Goal: Information Seeking & Learning: Compare options

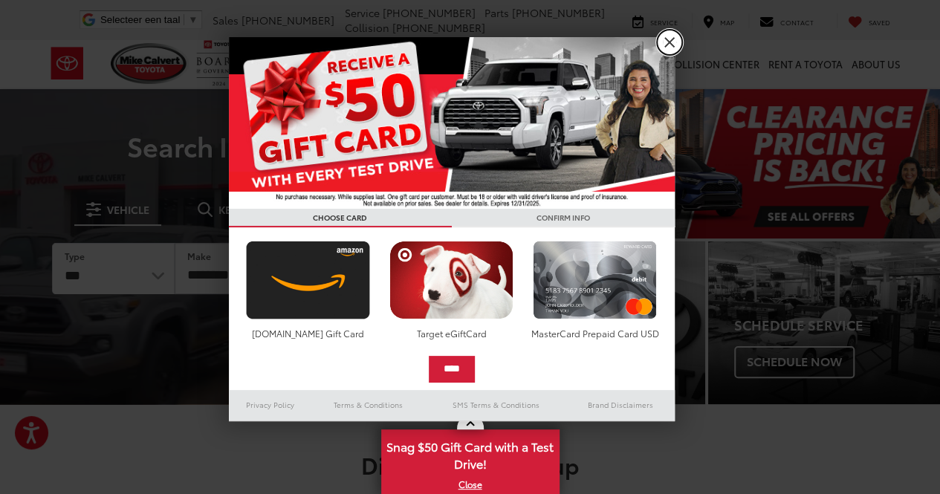
click at [673, 37] on link "X" at bounding box center [669, 42] width 25 height 25
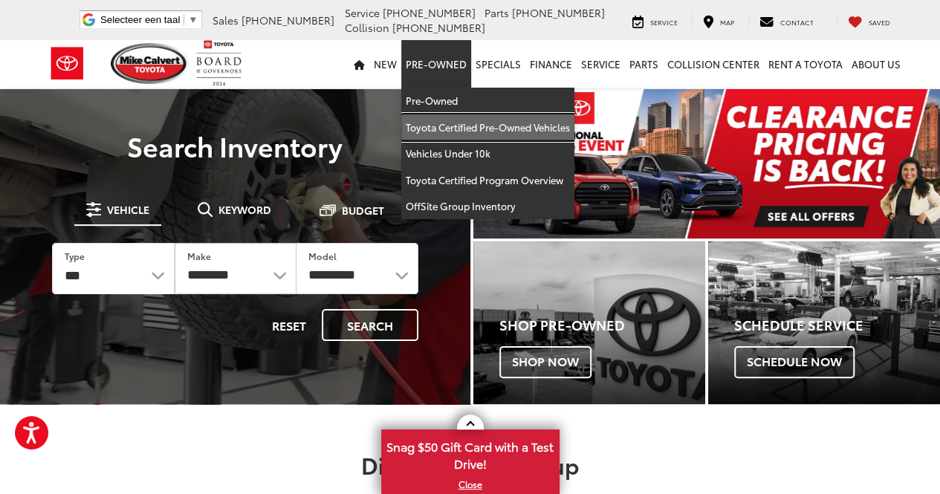
click at [452, 120] on link "Toyota Certified Pre-Owned Vehicles" at bounding box center [487, 127] width 173 height 27
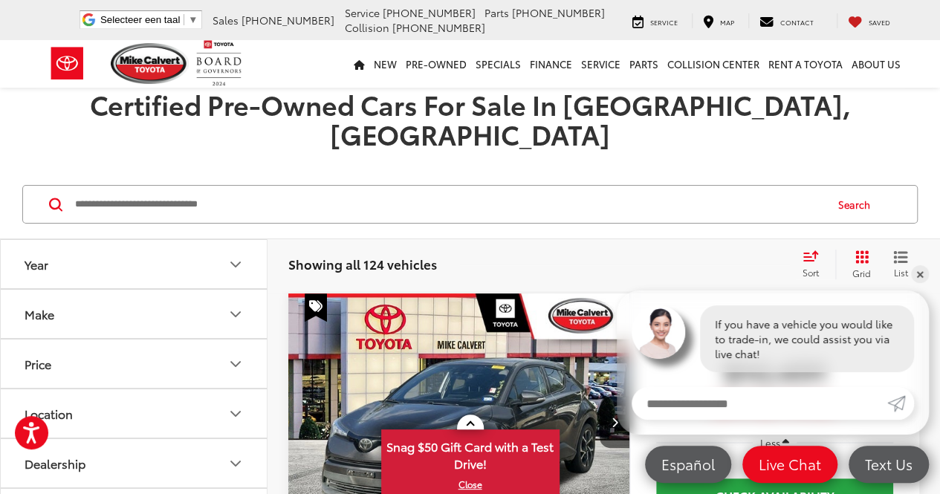
click at [135, 290] on button "Make" at bounding box center [135, 314] width 268 height 48
click at [147, 290] on button "Make" at bounding box center [135, 314] width 268 height 48
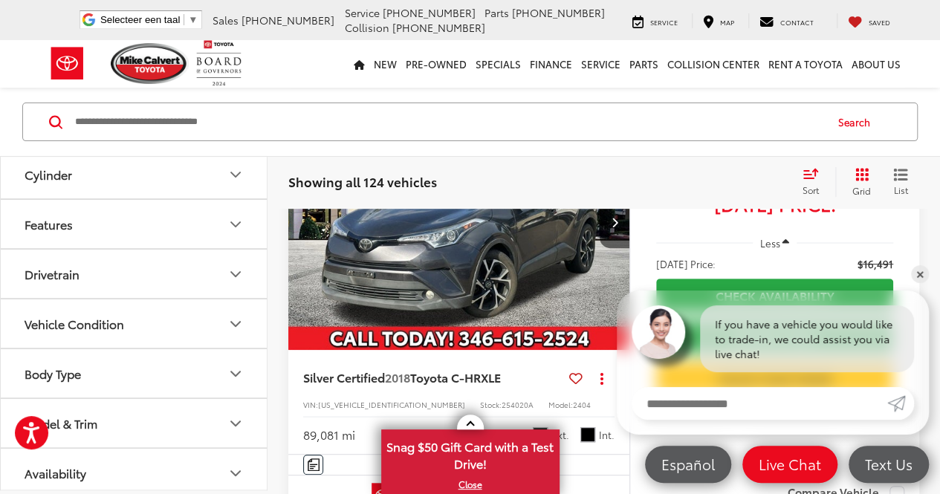
scroll to position [223, 0]
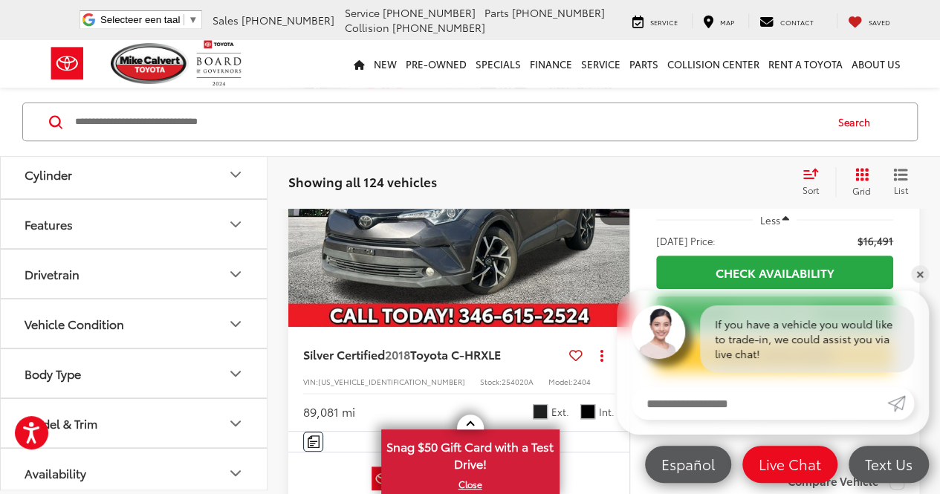
click at [153, 413] on button "Model & Trim" at bounding box center [135, 423] width 268 height 48
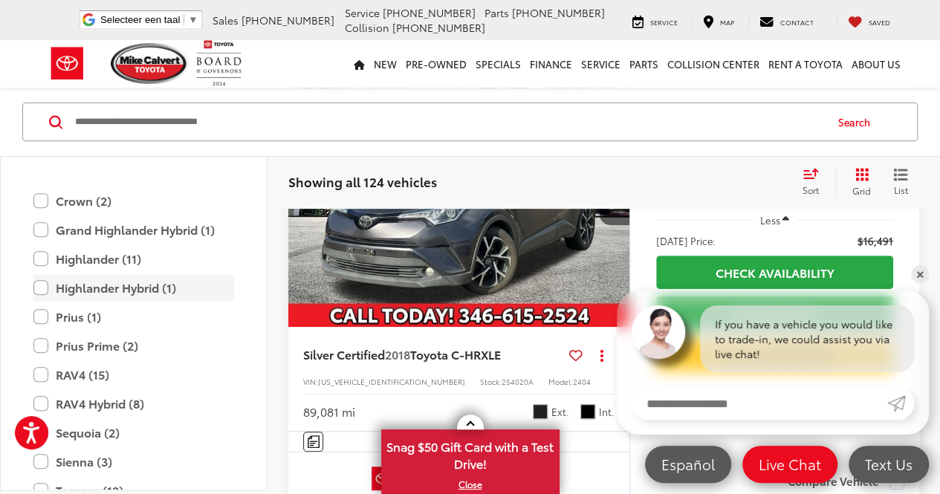
scroll to position [923, 0]
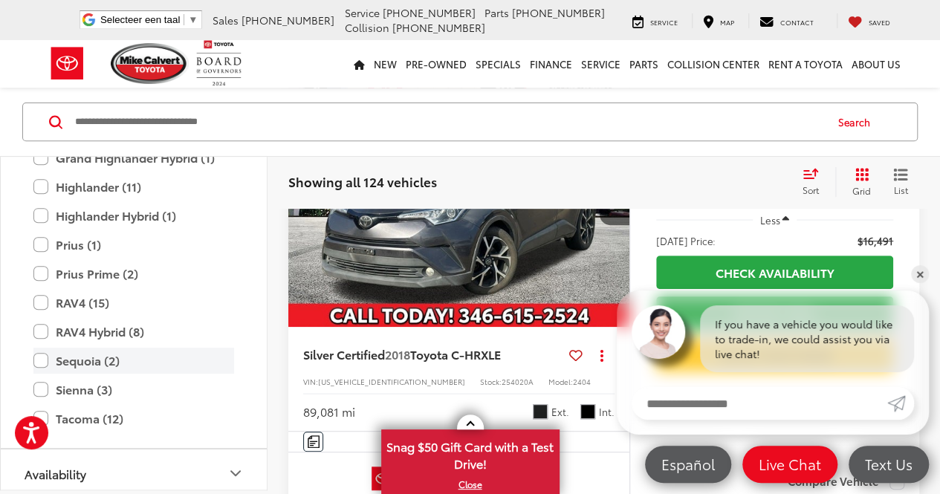
click at [43, 358] on label "Sequoia (2)" at bounding box center [133, 361] width 201 height 26
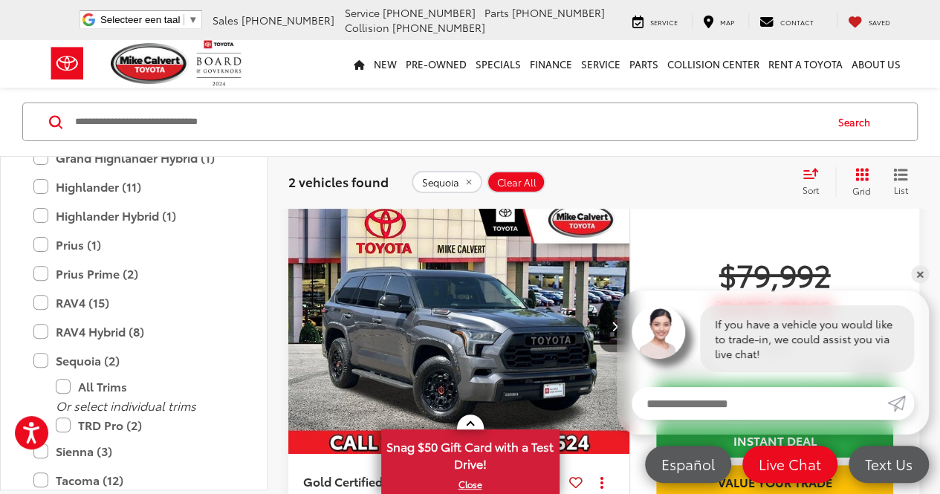
scroll to position [202, 0]
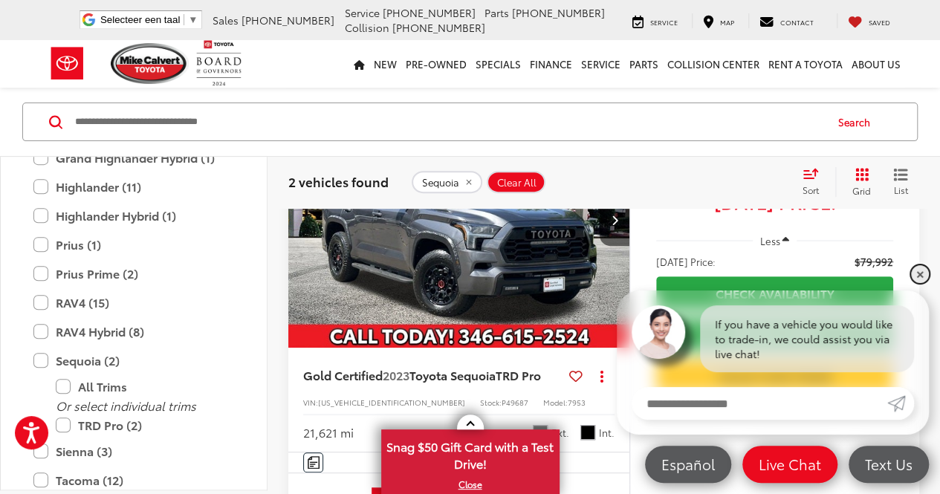
click at [922, 273] on link "✕" at bounding box center [920, 274] width 18 height 18
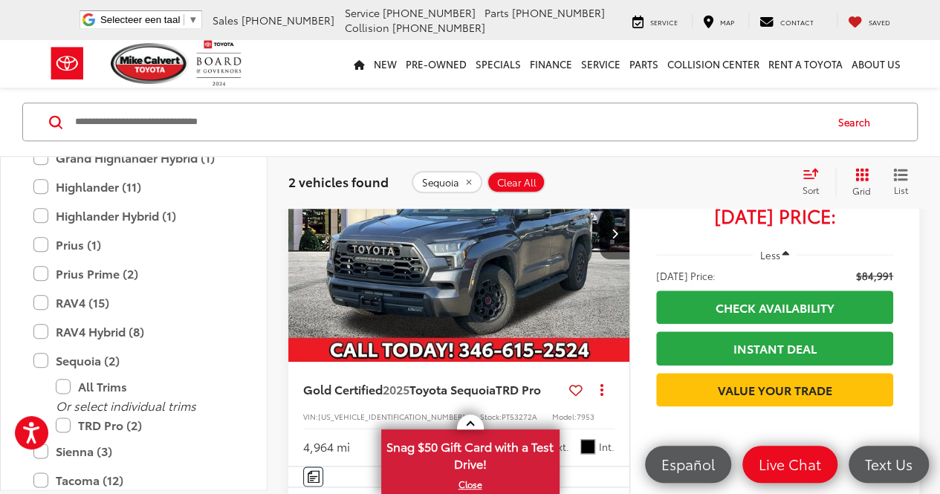
scroll to position [574, 0]
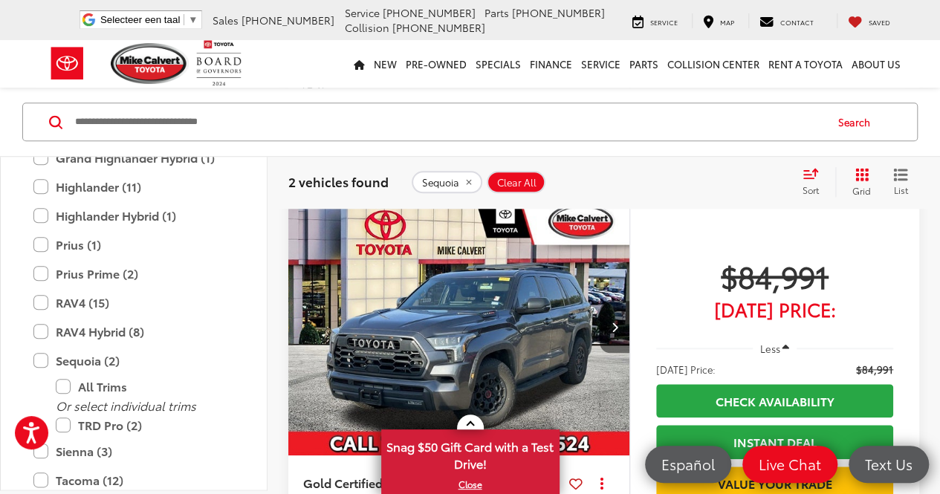
click at [615, 322] on icon "Next image" at bounding box center [614, 327] width 7 height 10
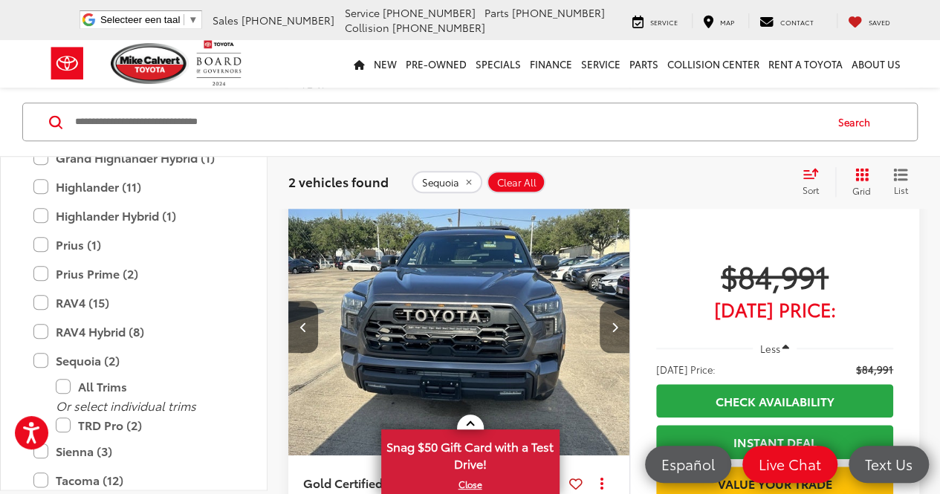
click at [615, 322] on icon "Next image" at bounding box center [614, 327] width 7 height 10
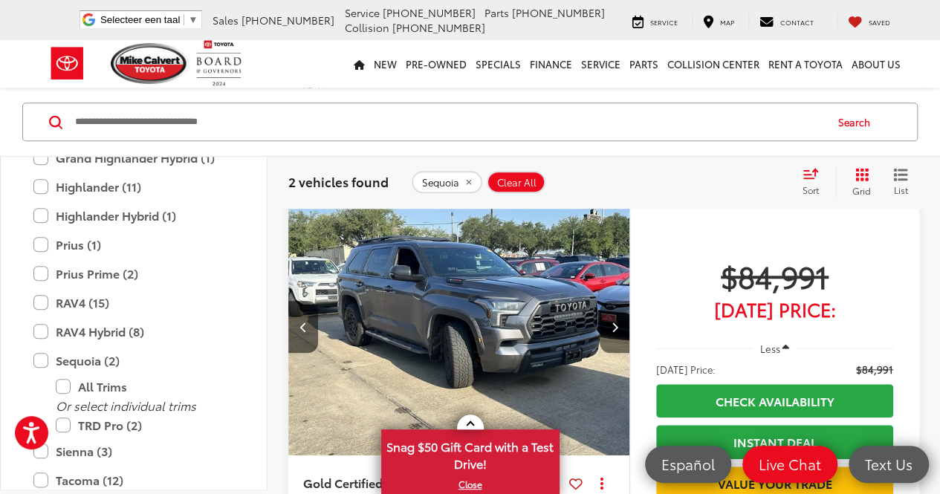
click at [615, 322] on icon "Next image" at bounding box center [614, 327] width 7 height 10
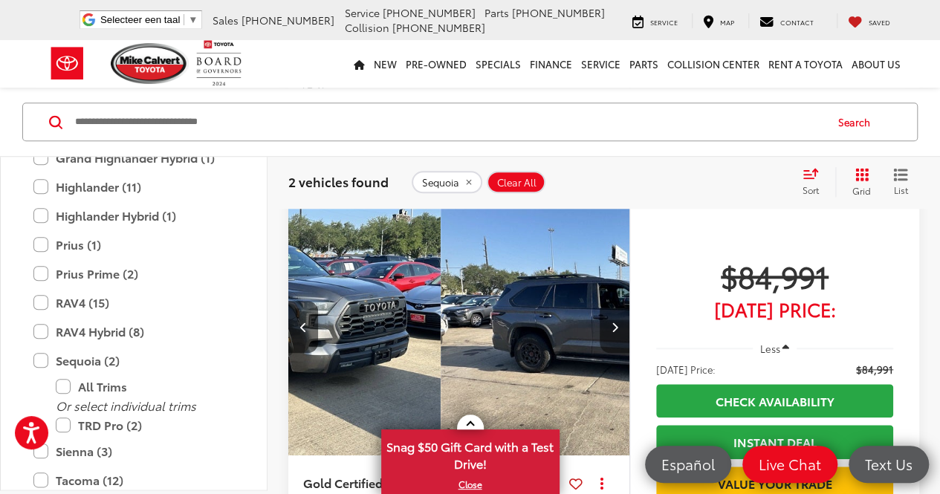
scroll to position [0, 1030]
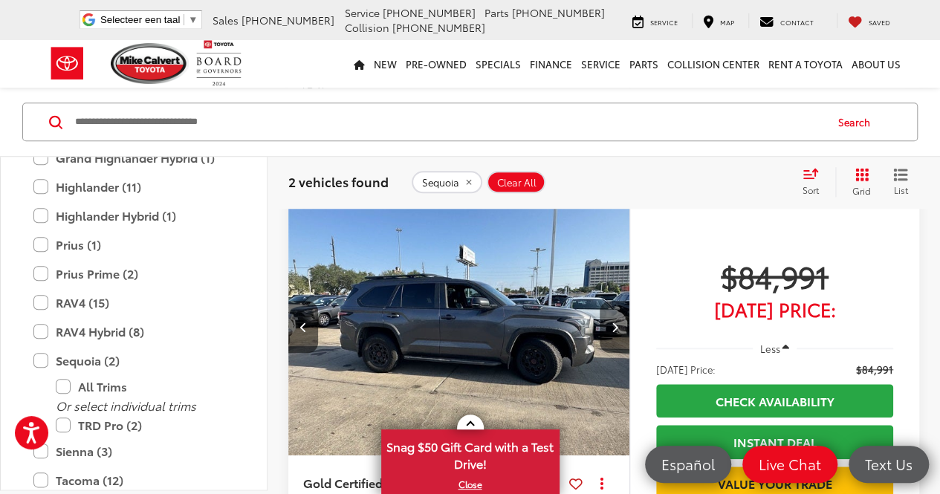
click at [615, 322] on icon "Next image" at bounding box center [614, 327] width 7 height 10
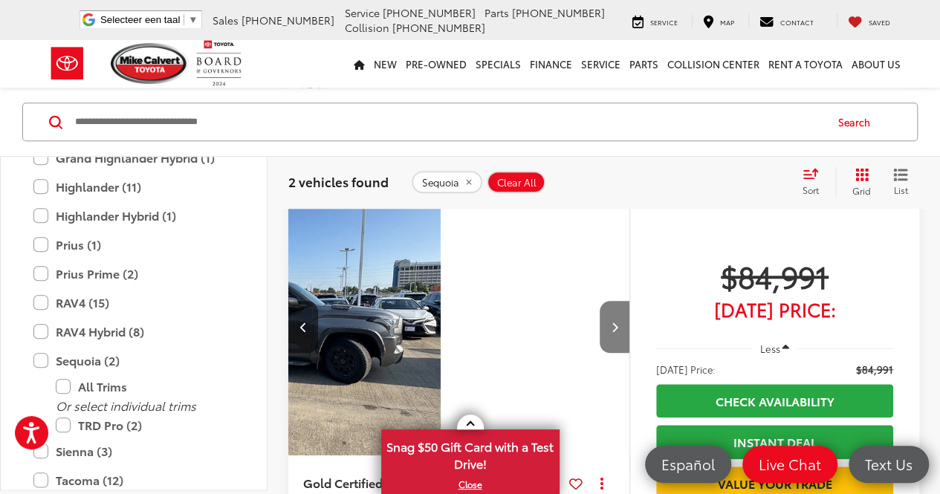
scroll to position [0, 1373]
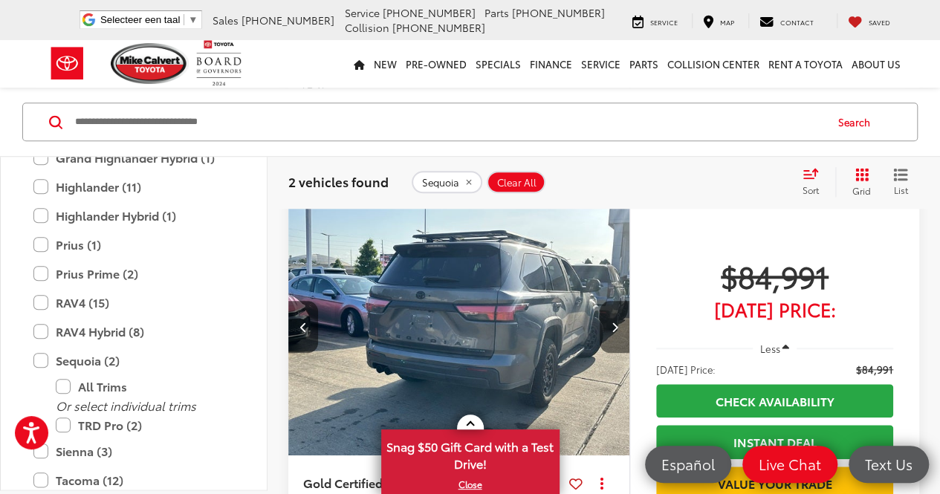
click at [615, 322] on icon "Next image" at bounding box center [614, 327] width 7 height 10
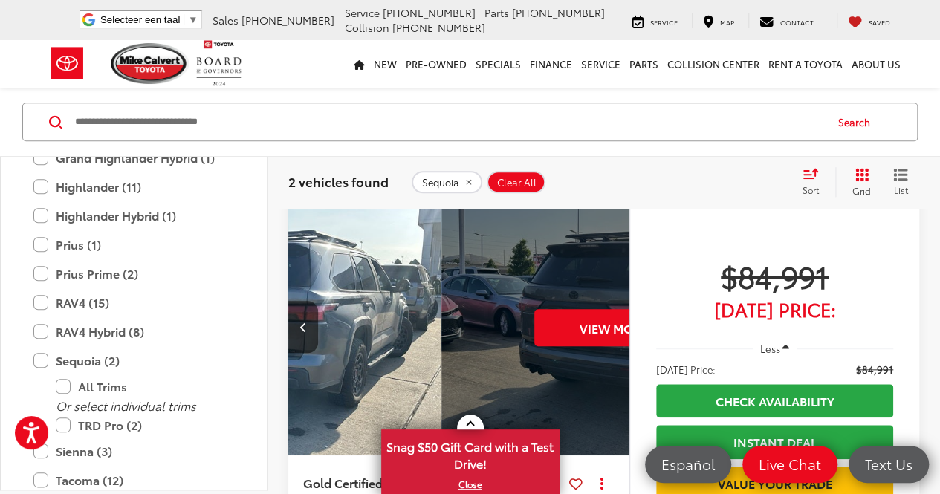
scroll to position [0, 1716]
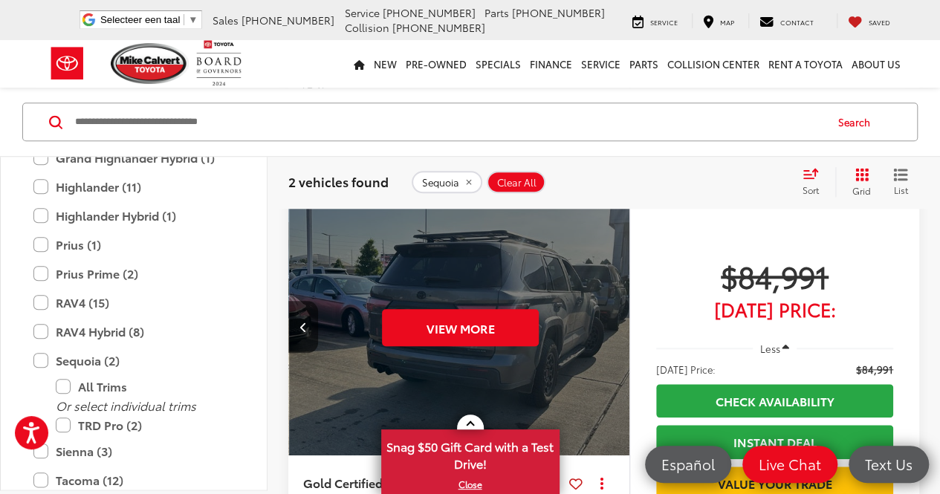
click at [615, 301] on div "View More" at bounding box center [460, 327] width 343 height 257
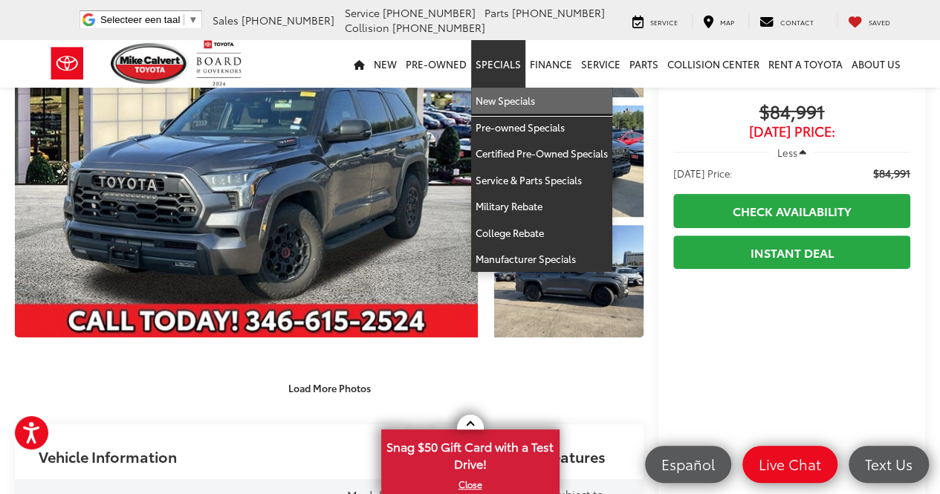
click at [511, 100] on link "New Specials" at bounding box center [541, 101] width 141 height 27
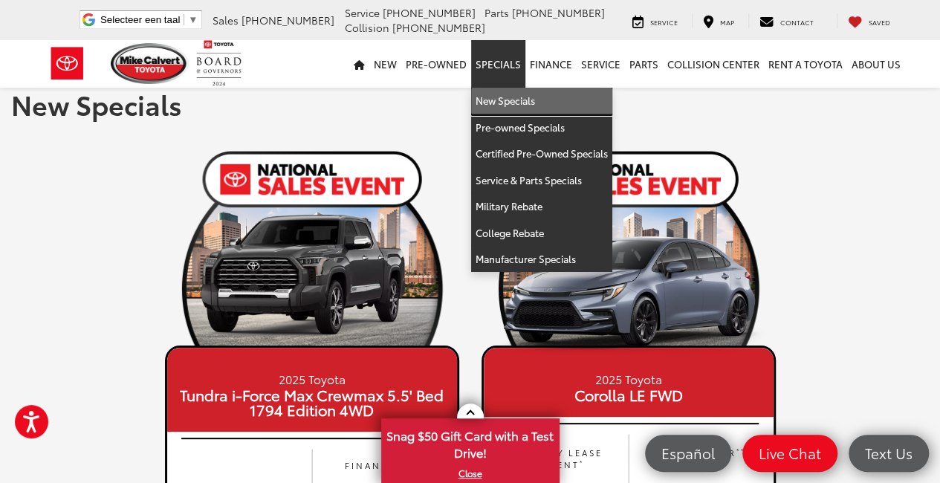
click at [501, 99] on link "New Specials" at bounding box center [541, 101] width 141 height 27
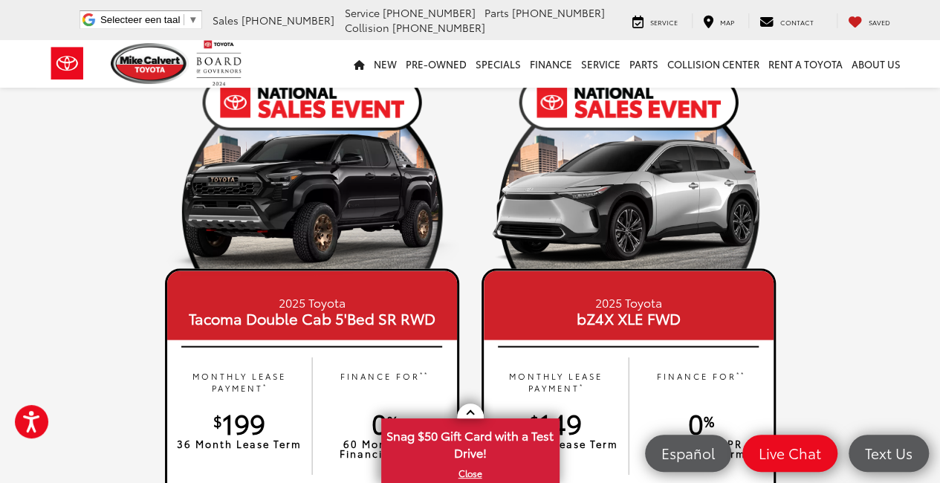
scroll to position [1154, 0]
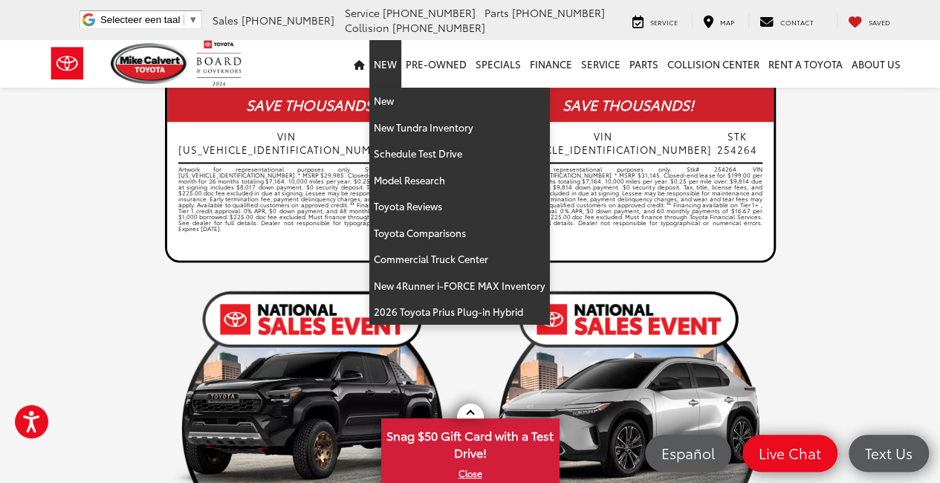
click at [379, 65] on link "New" at bounding box center [385, 64] width 32 height 48
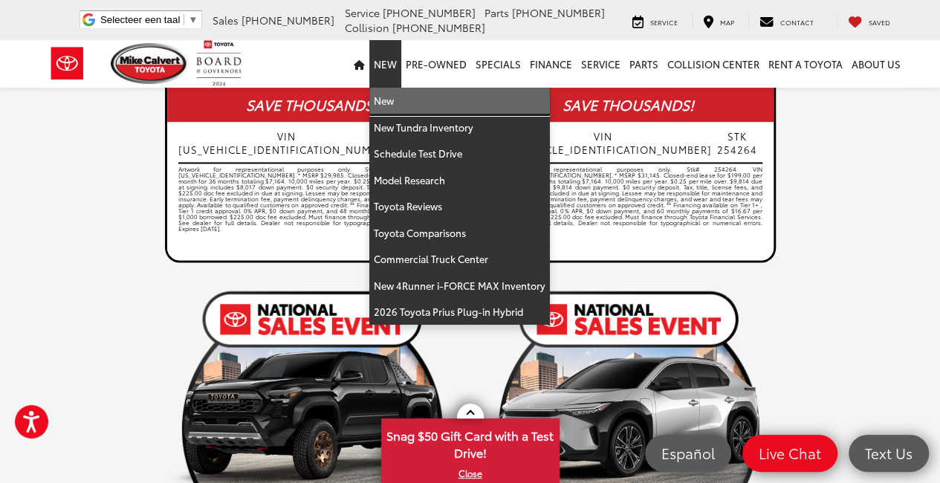
click at [398, 97] on link "New" at bounding box center [459, 101] width 181 height 27
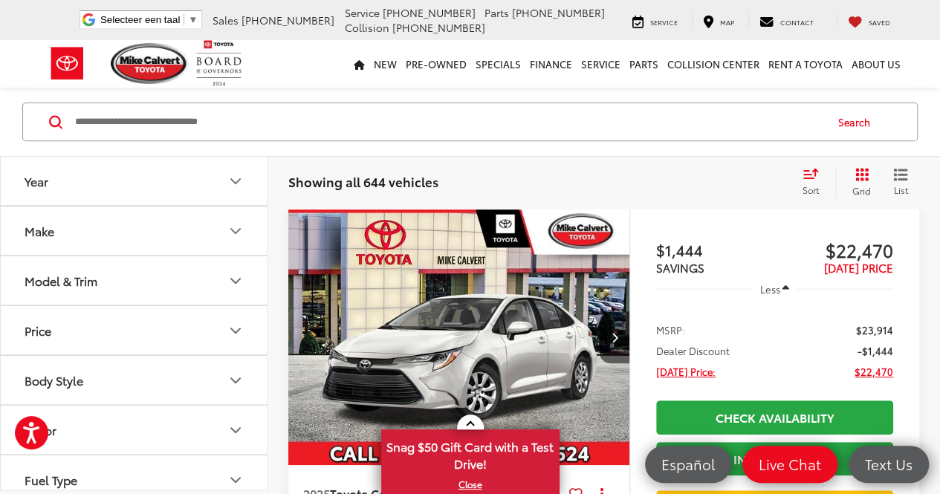
click at [145, 291] on button "Model & Trim" at bounding box center [135, 280] width 268 height 48
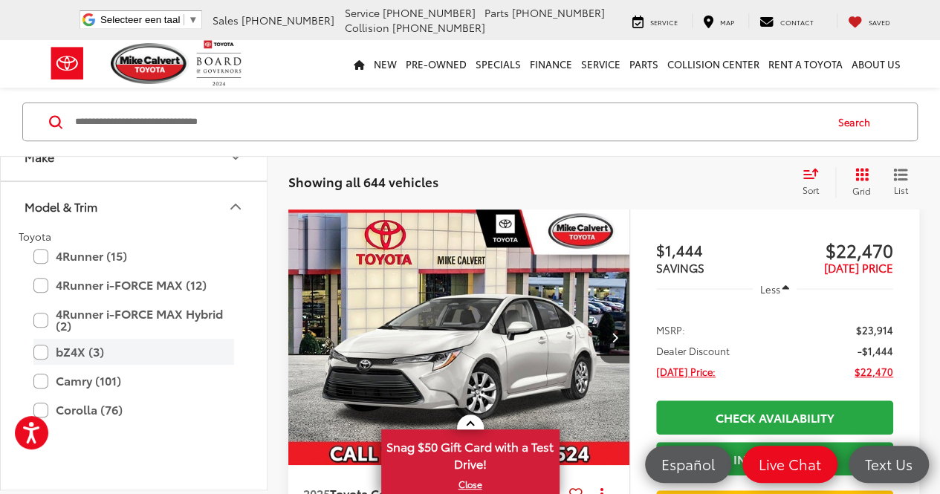
scroll to position [149, 0]
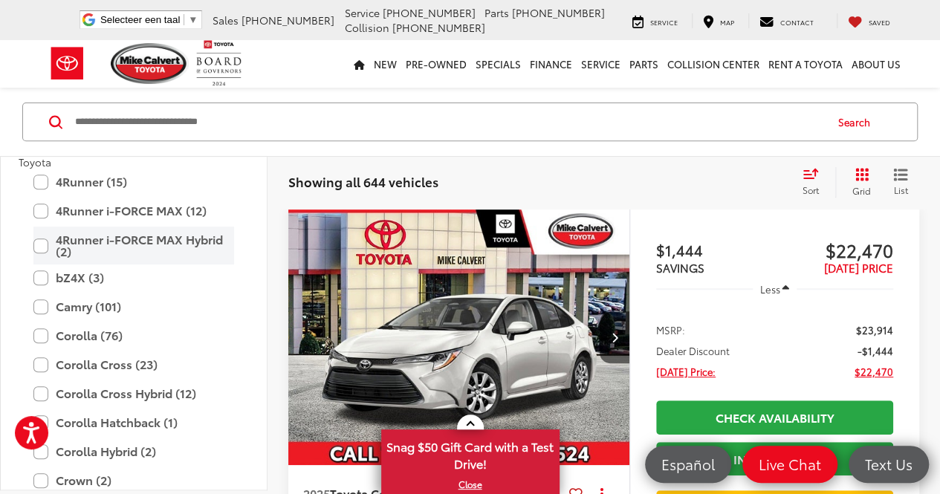
click at [41, 245] on label "4Runner i-FORCE MAX Hybrid (2)" at bounding box center [133, 246] width 201 height 38
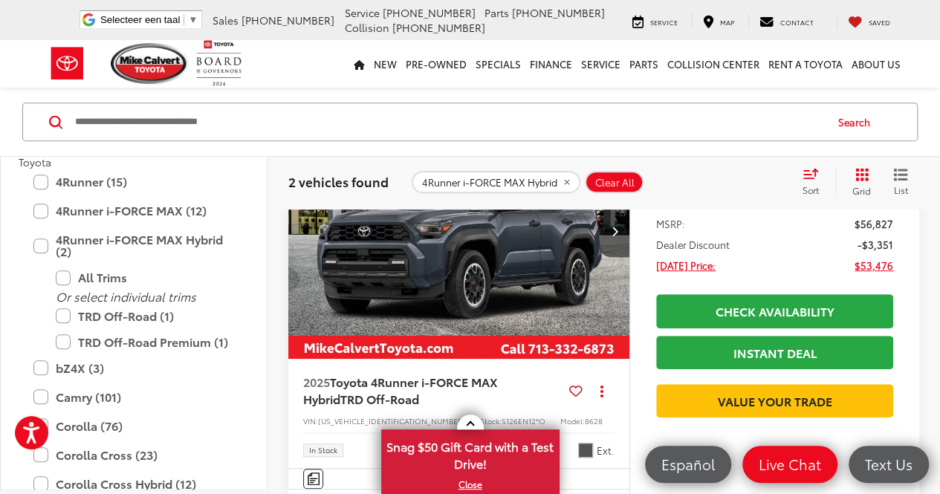
scroll to position [190, 0]
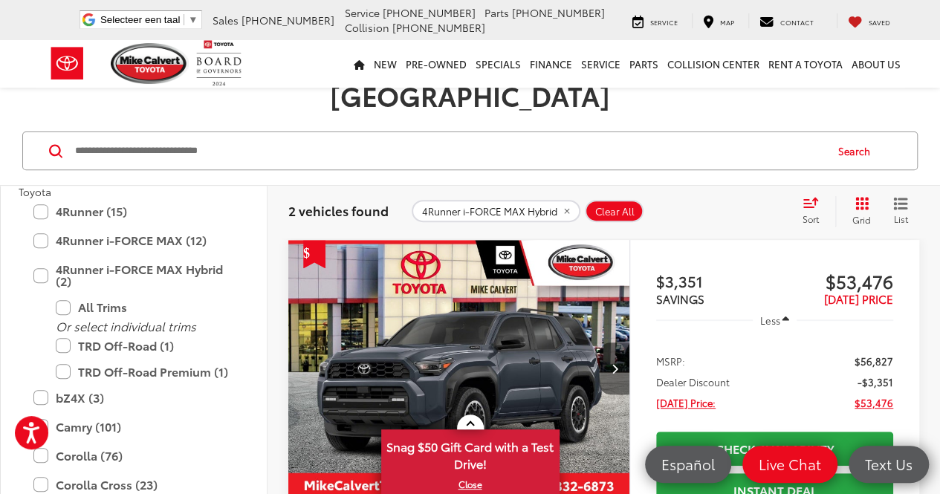
click at [615, 363] on icon "Next image" at bounding box center [614, 368] width 7 height 10
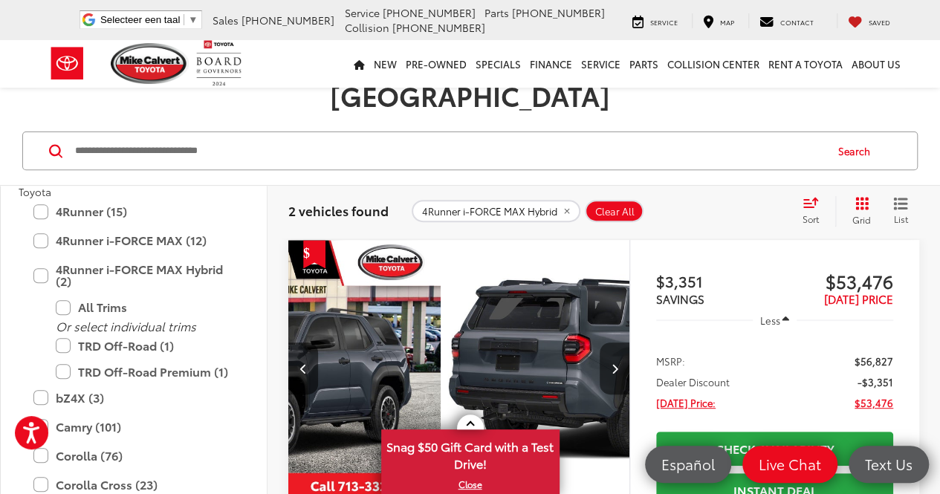
scroll to position [0, 343]
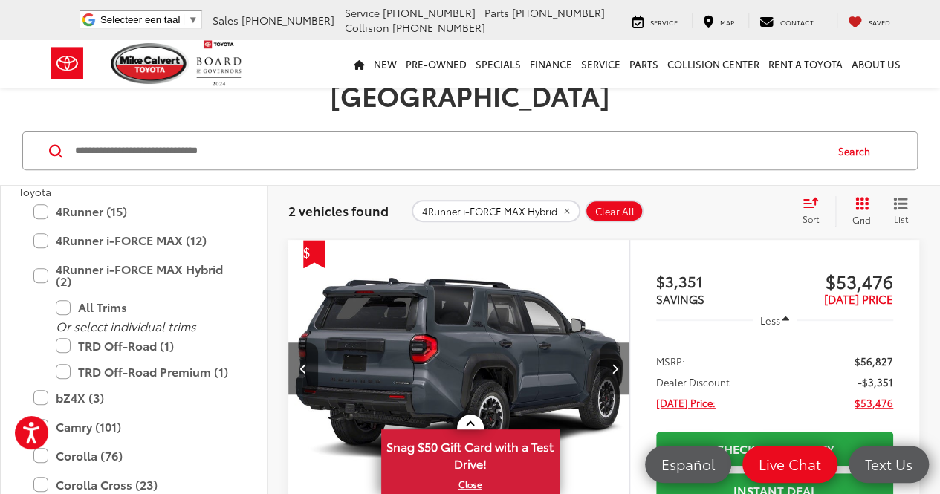
click at [615, 363] on icon "Next image" at bounding box center [614, 368] width 7 height 10
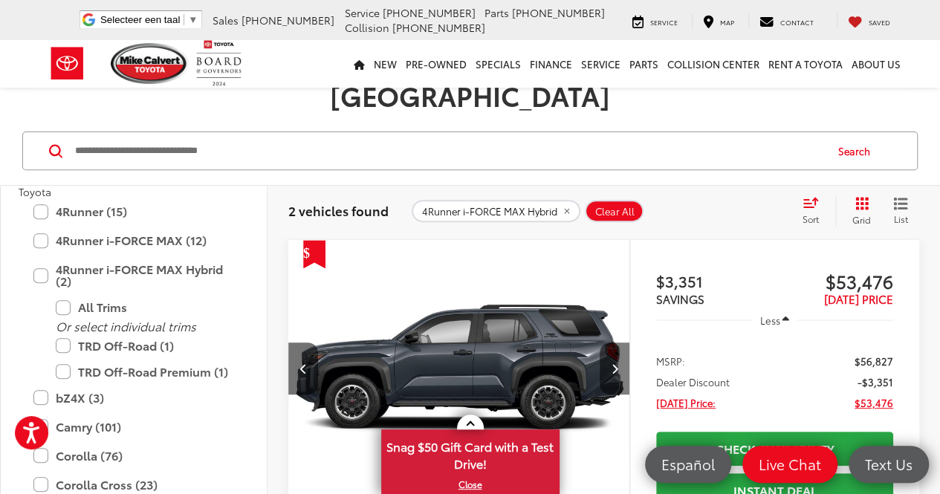
click at [615, 363] on icon "Next image" at bounding box center [614, 368] width 7 height 10
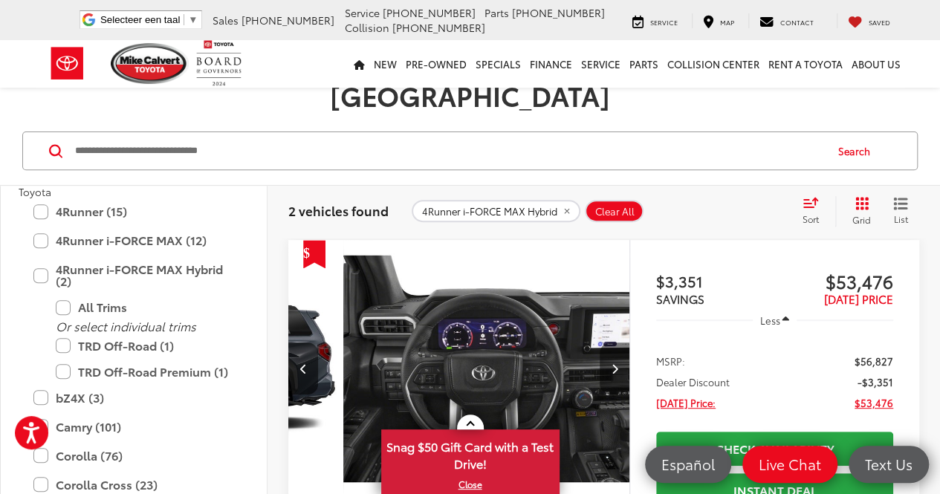
scroll to position [0, 1030]
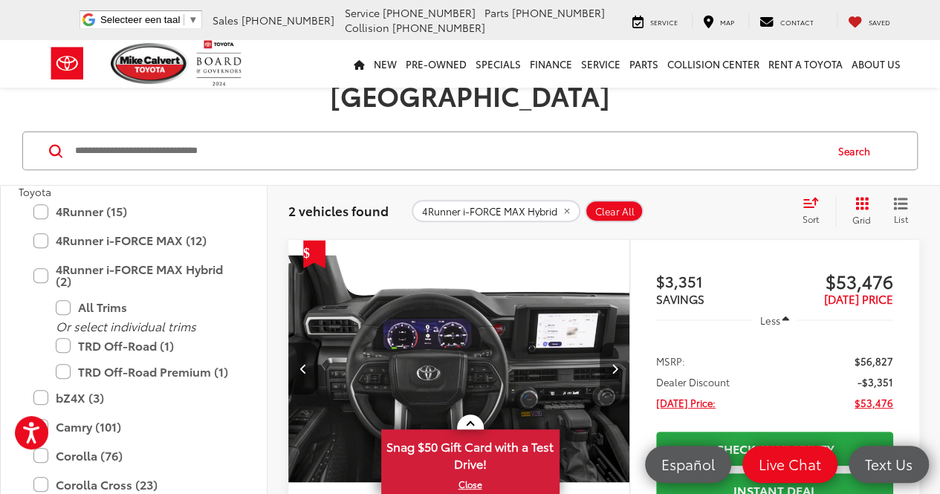
click at [615, 363] on icon "Next image" at bounding box center [614, 368] width 7 height 10
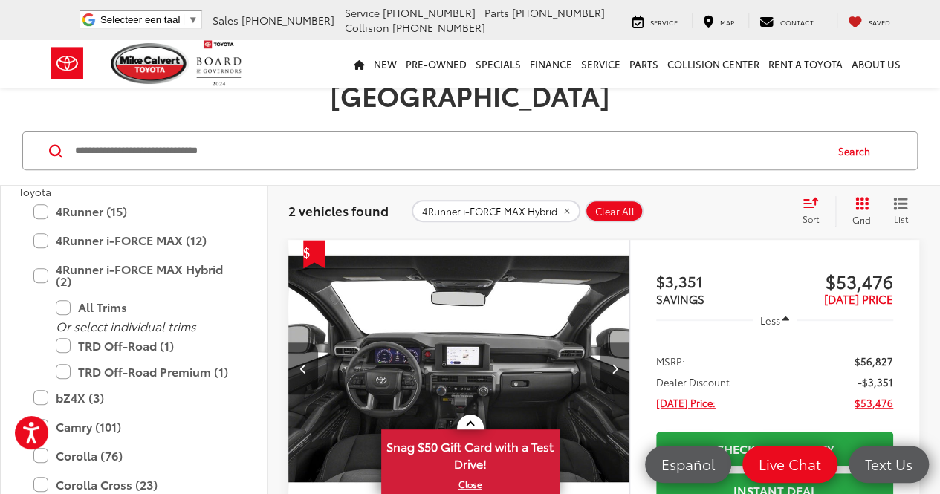
click at [615, 363] on icon "Next image" at bounding box center [614, 368] width 7 height 10
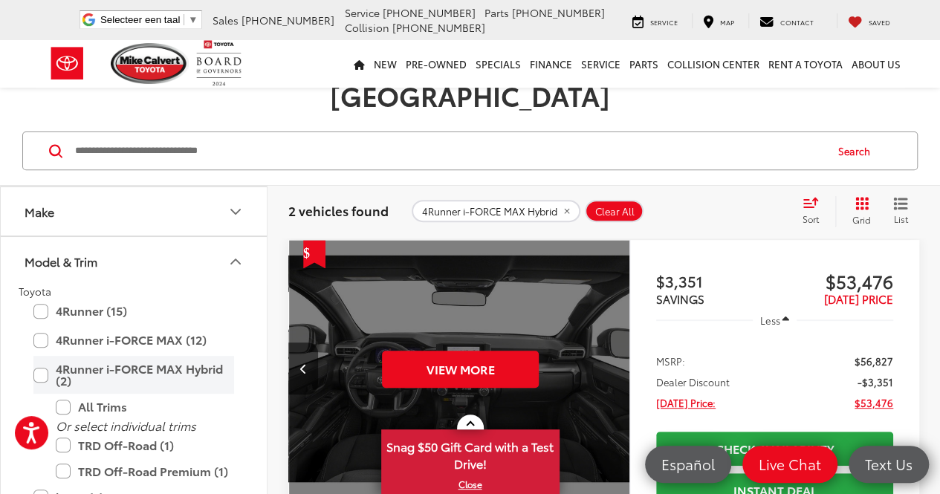
scroll to position [123, 0]
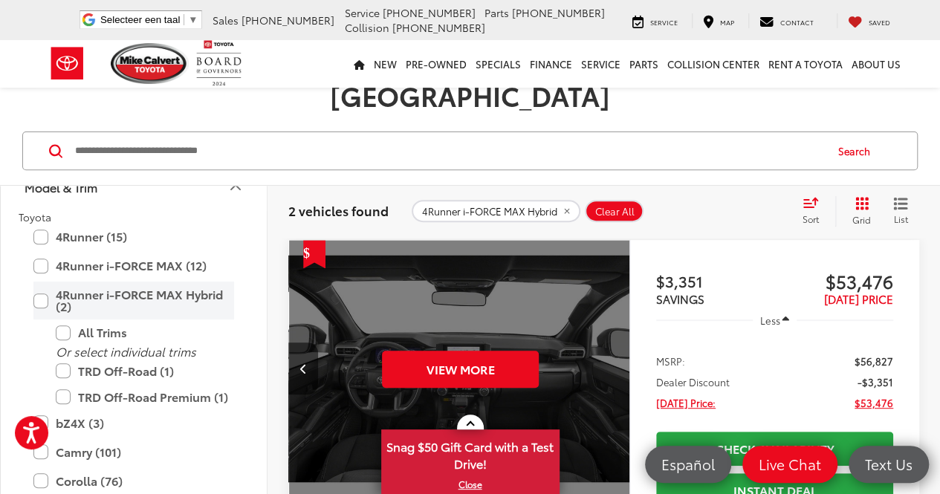
click at [42, 282] on label "4Runner i-FORCE MAX Hybrid (2)" at bounding box center [133, 301] width 201 height 38
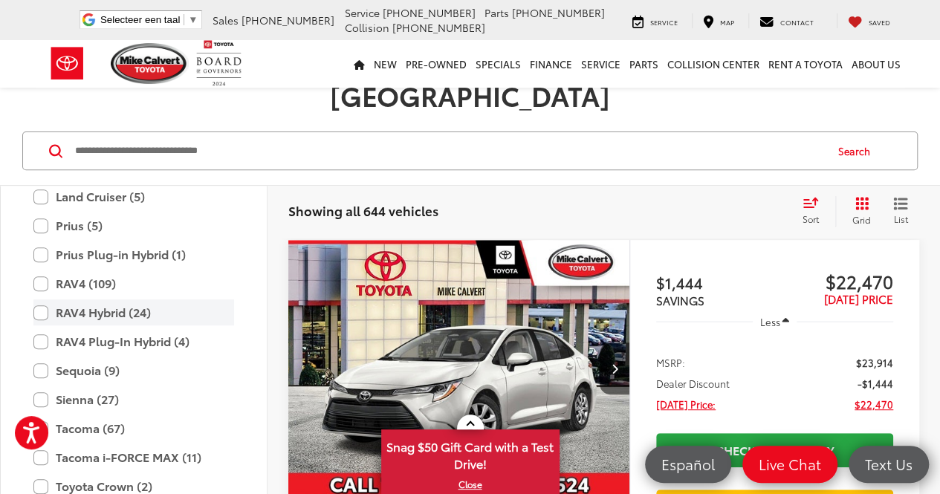
scroll to position [709, 0]
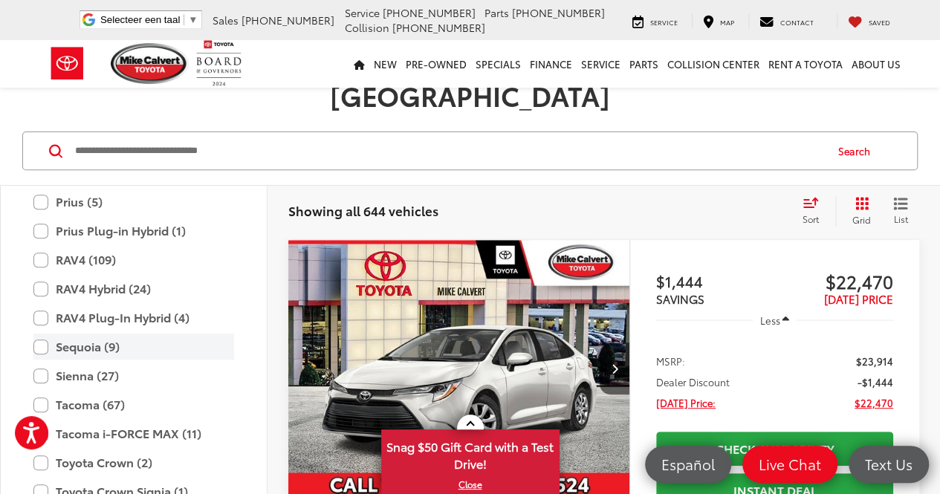
click at [36, 334] on label "Sequoia (9)" at bounding box center [133, 347] width 201 height 26
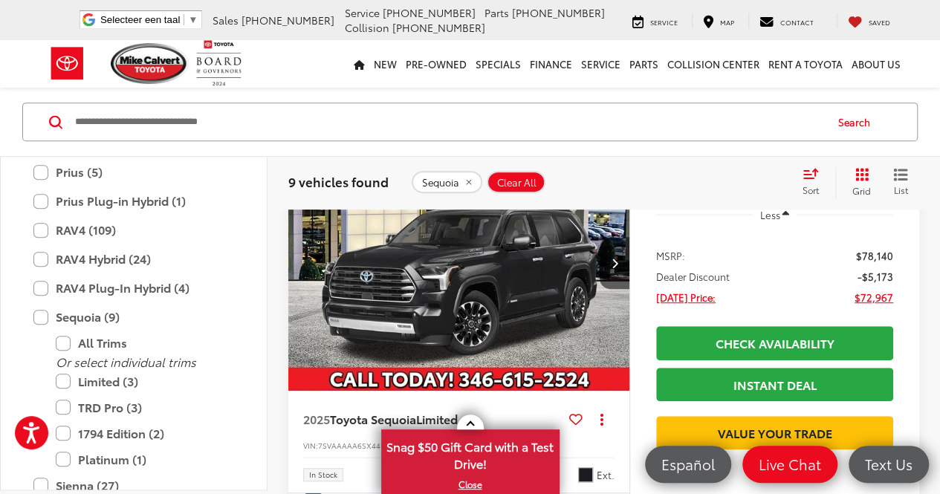
scroll to position [265, 0]
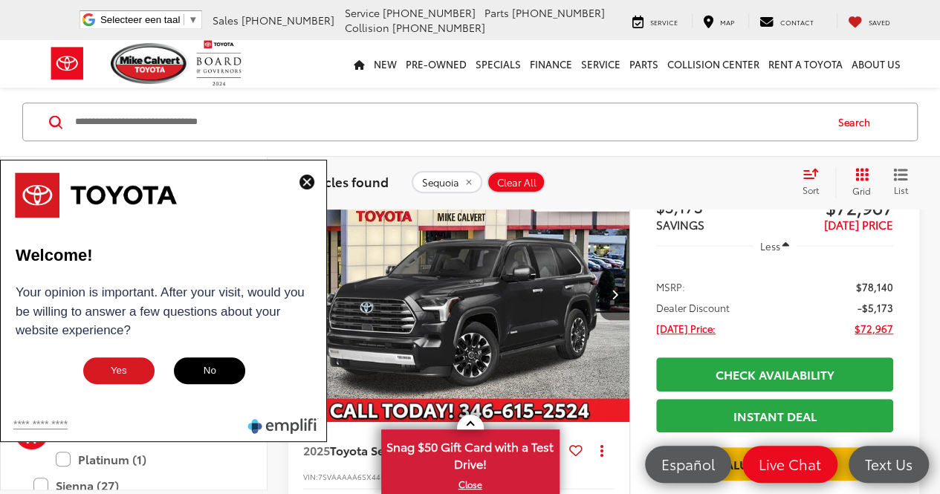
click at [306, 185] on img at bounding box center [307, 182] width 15 height 15
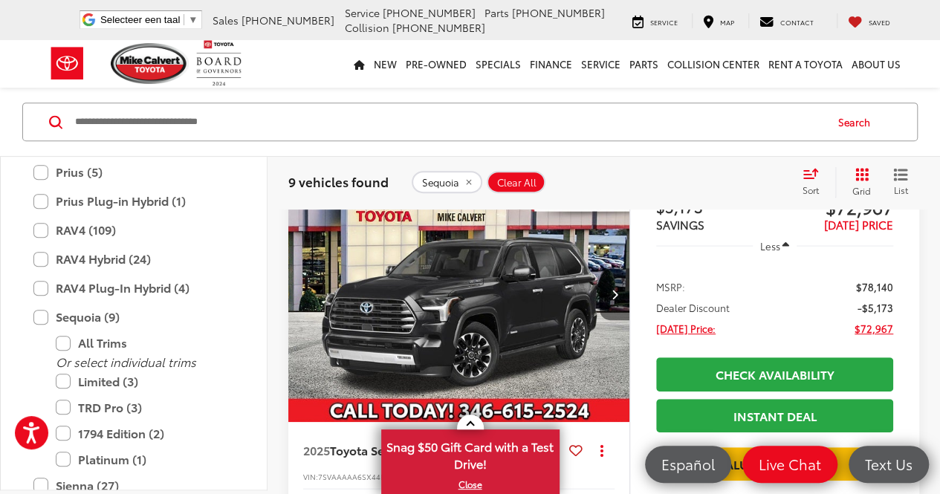
click at [616, 289] on icon "Next image" at bounding box center [614, 294] width 7 height 10
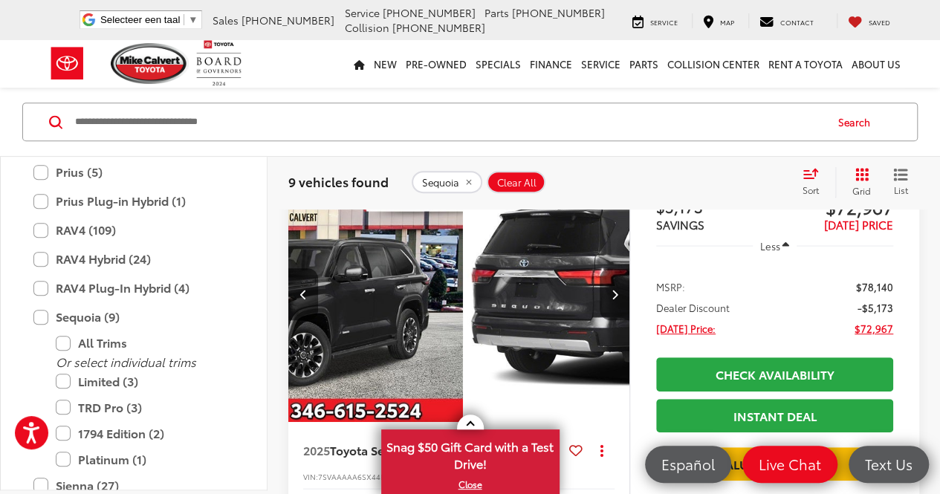
scroll to position [0, 343]
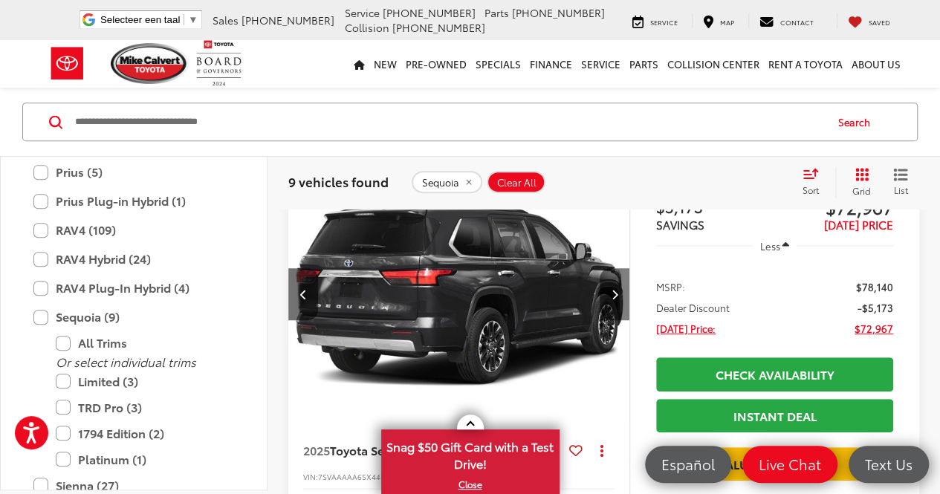
click at [616, 289] on icon "Next image" at bounding box center [614, 294] width 7 height 10
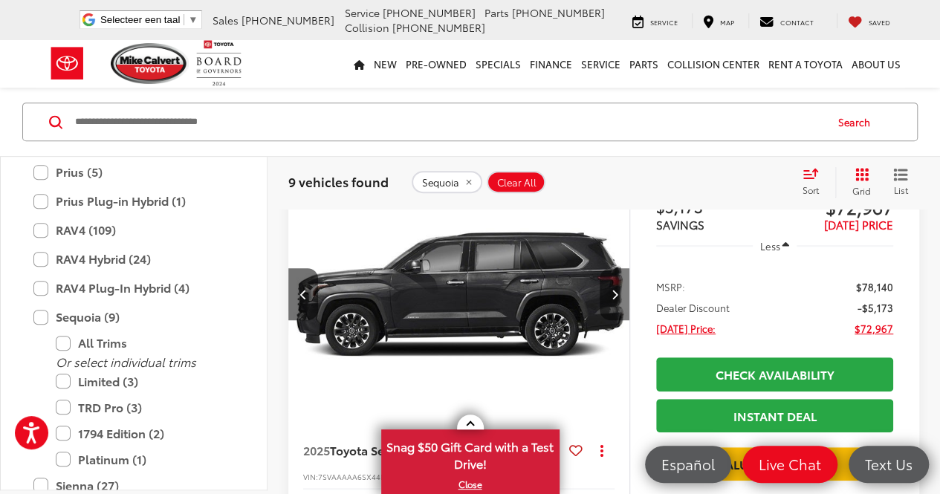
click at [616, 289] on icon "Next image" at bounding box center [614, 294] width 7 height 10
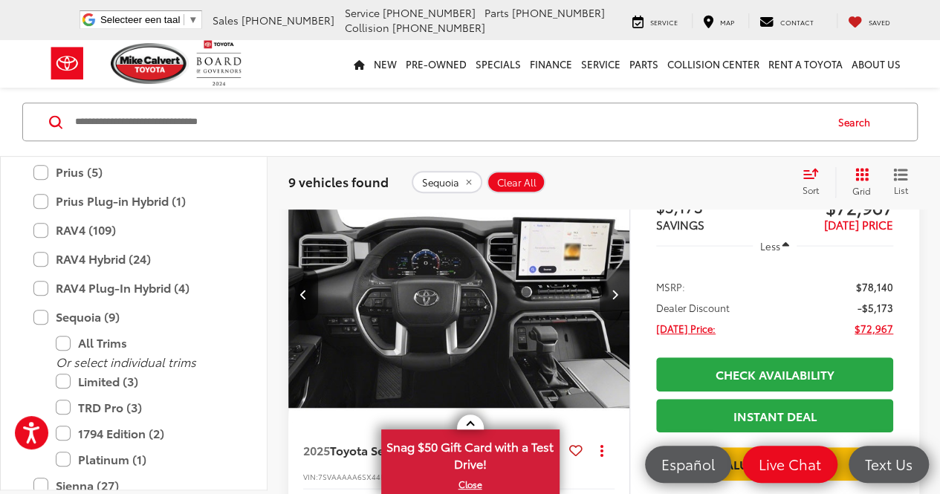
click at [615, 289] on icon "Next image" at bounding box center [614, 294] width 7 height 10
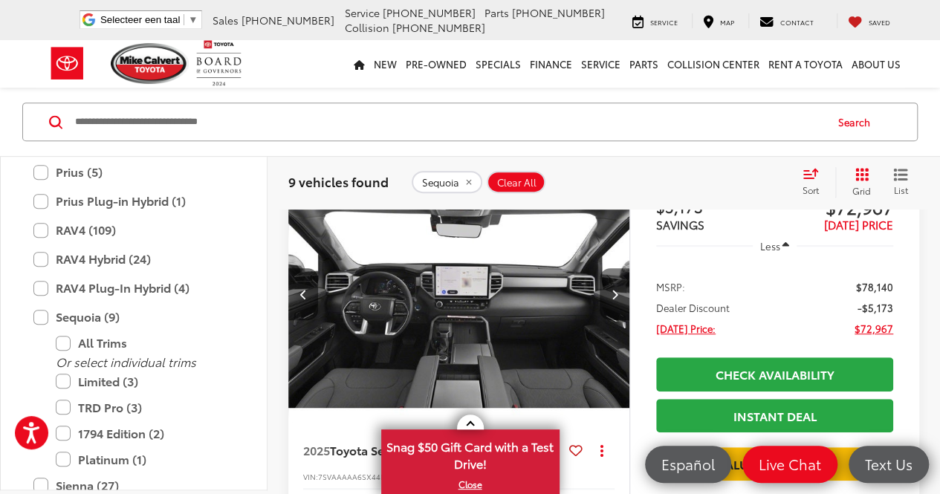
click at [615, 289] on icon "Next image" at bounding box center [614, 294] width 7 height 10
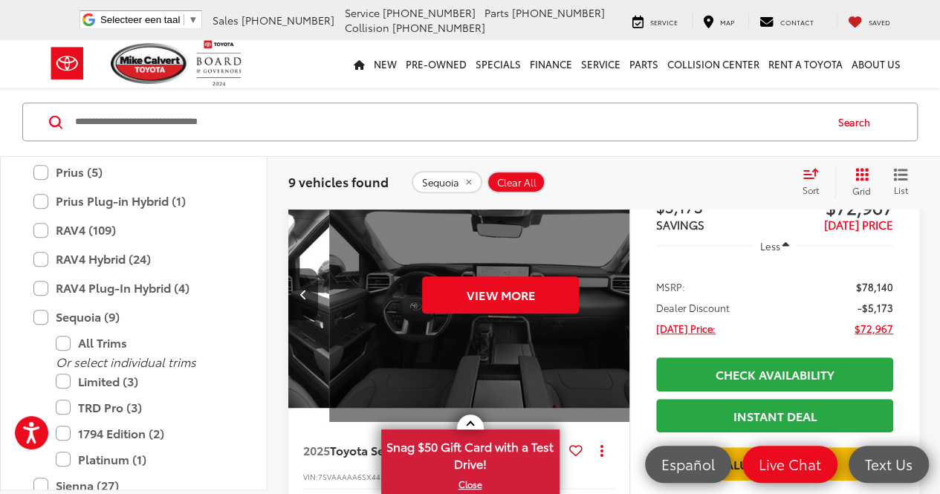
scroll to position [0, 1716]
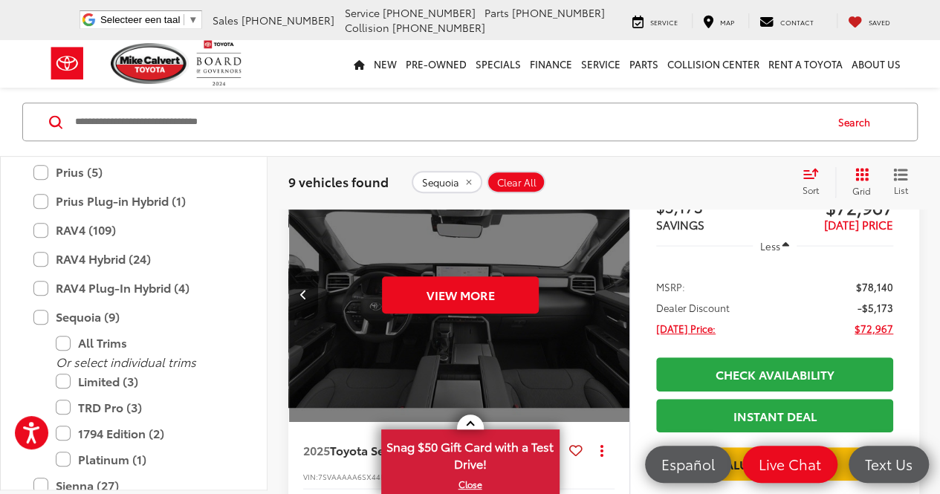
click at [615, 265] on div "View More" at bounding box center [460, 294] width 343 height 257
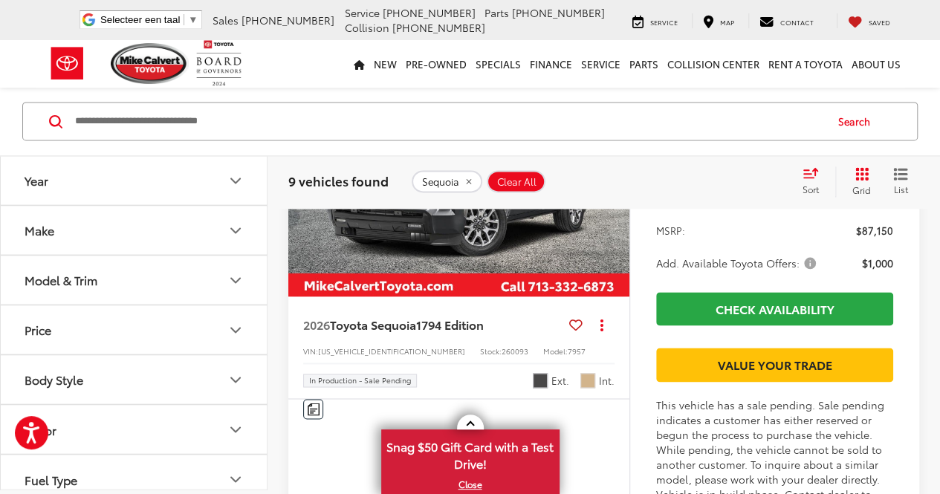
scroll to position [3758, 0]
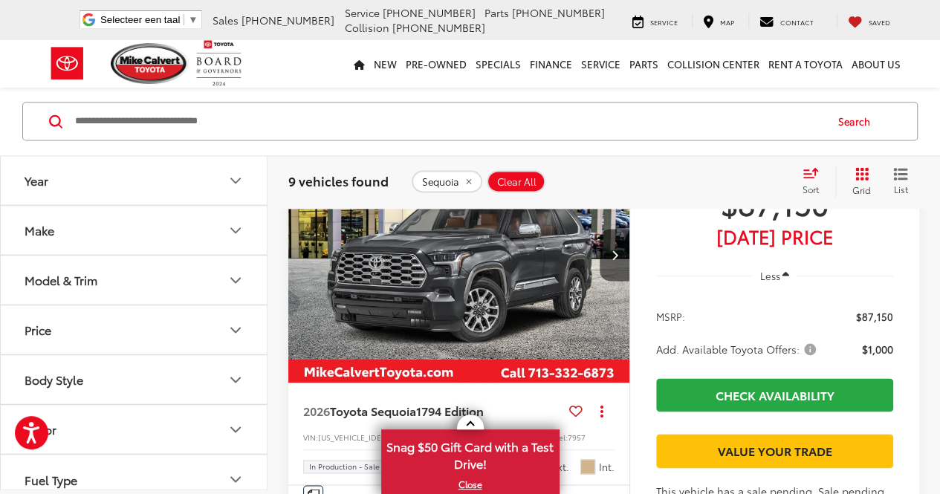
click at [140, 282] on button "Model & Trim" at bounding box center [135, 280] width 268 height 48
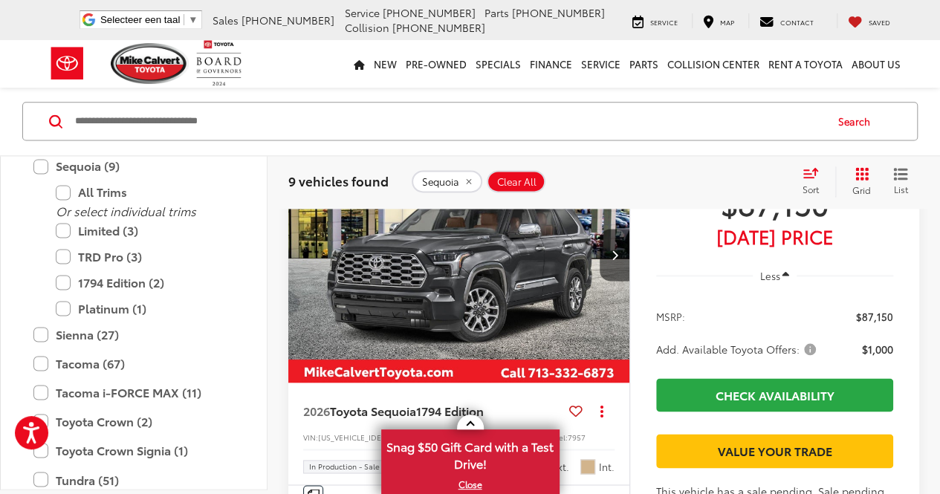
scroll to position [883, 0]
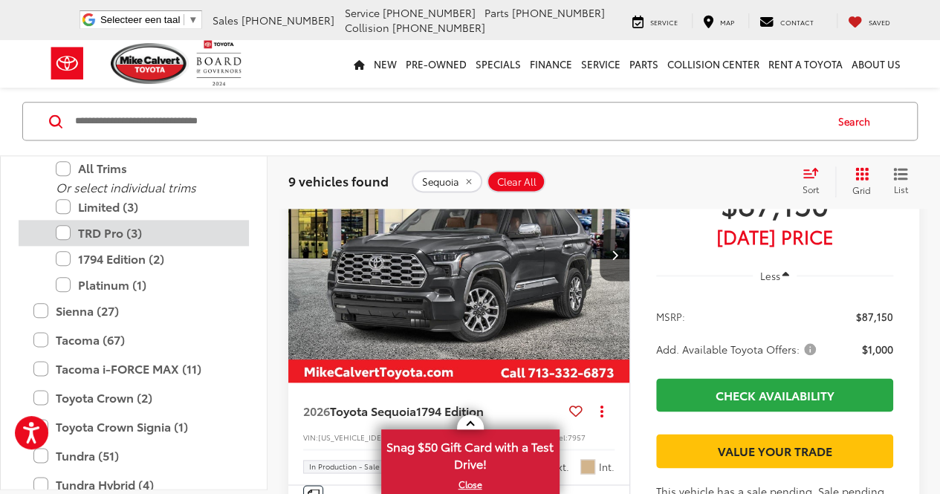
click at [65, 231] on label "TRD Pro (3)" at bounding box center [145, 234] width 178 height 26
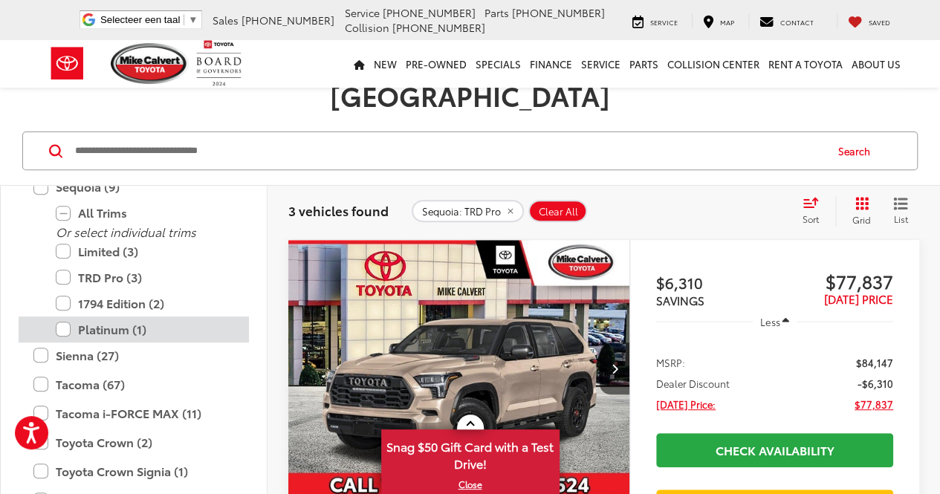
scroll to position [892, 0]
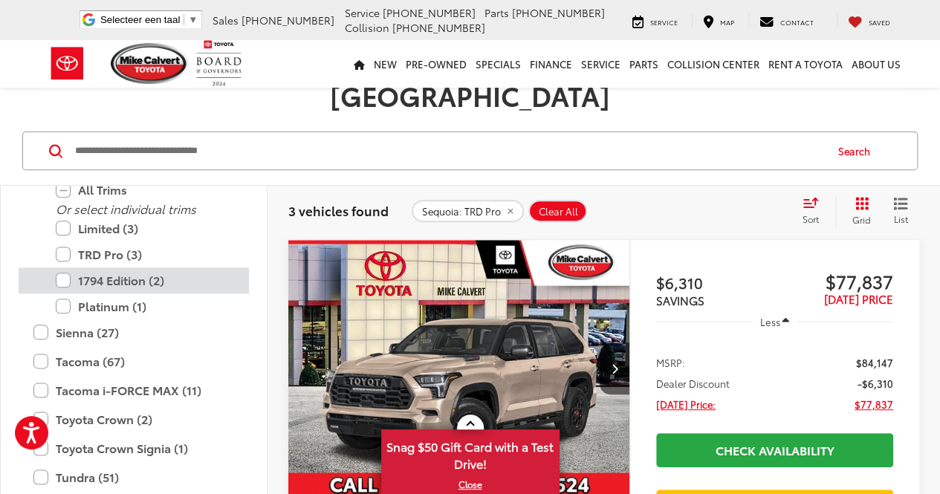
click at [65, 268] on label "1794 Edition (2)" at bounding box center [145, 281] width 178 height 26
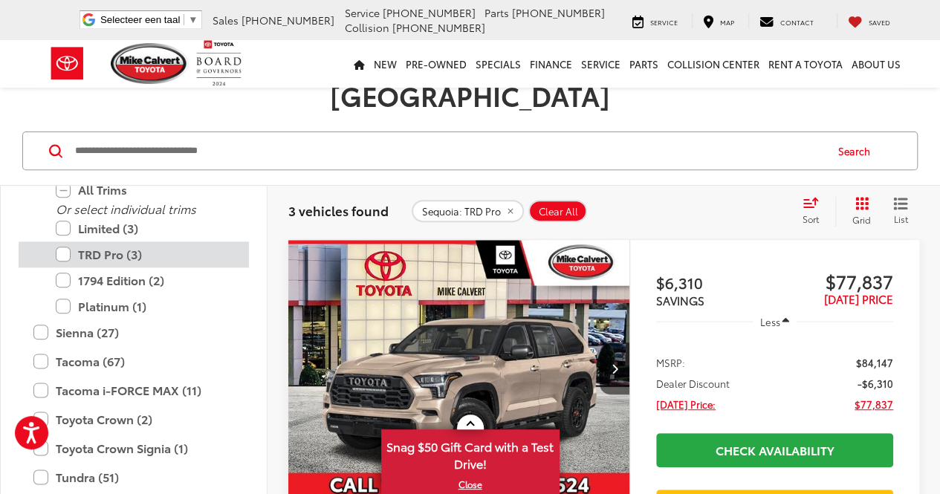
click at [65, 242] on label "TRD Pro (3)" at bounding box center [145, 255] width 178 height 26
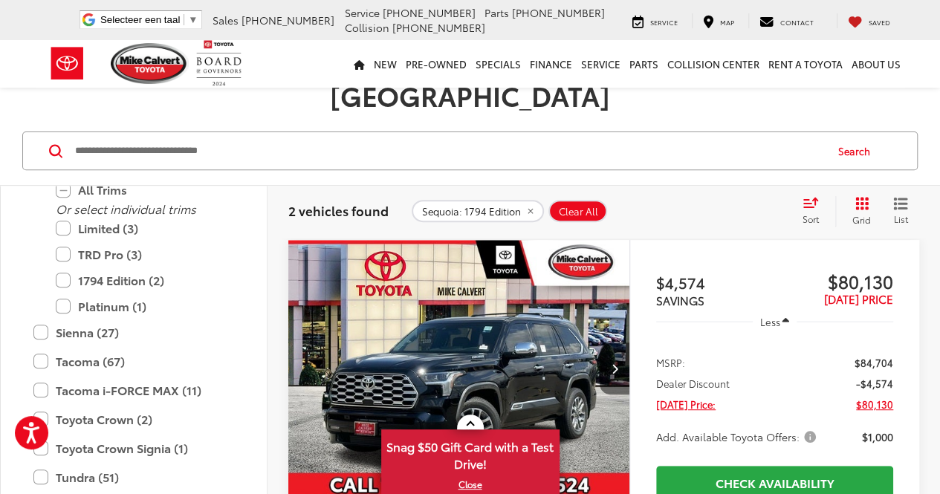
click at [611, 363] on icon "Next image" at bounding box center [614, 368] width 7 height 10
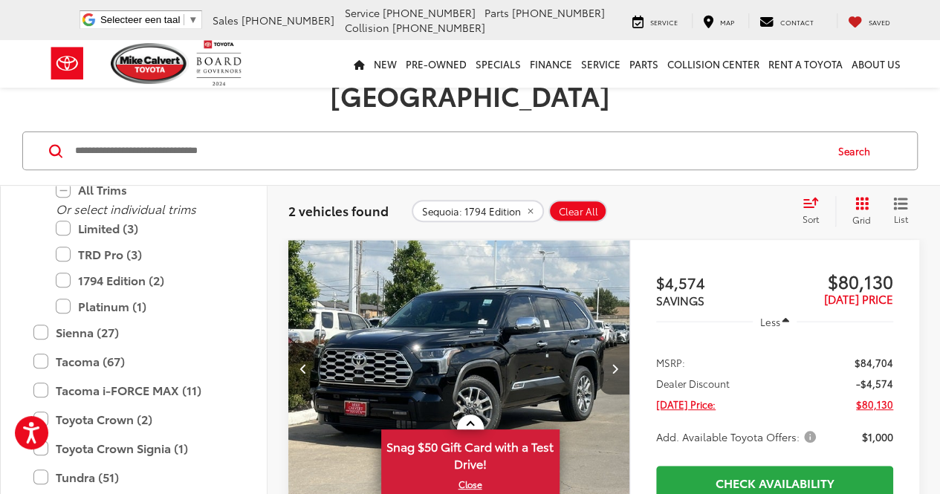
click at [611, 363] on icon "Next image" at bounding box center [614, 368] width 7 height 10
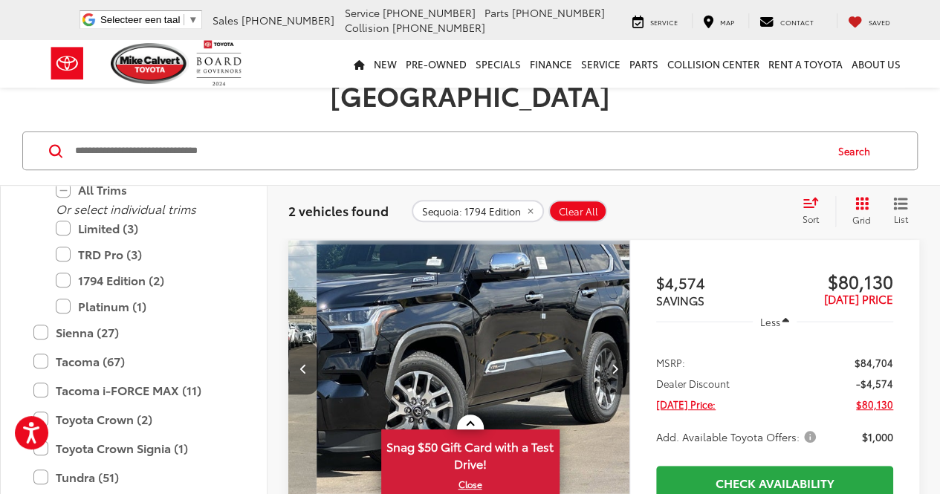
scroll to position [0, 686]
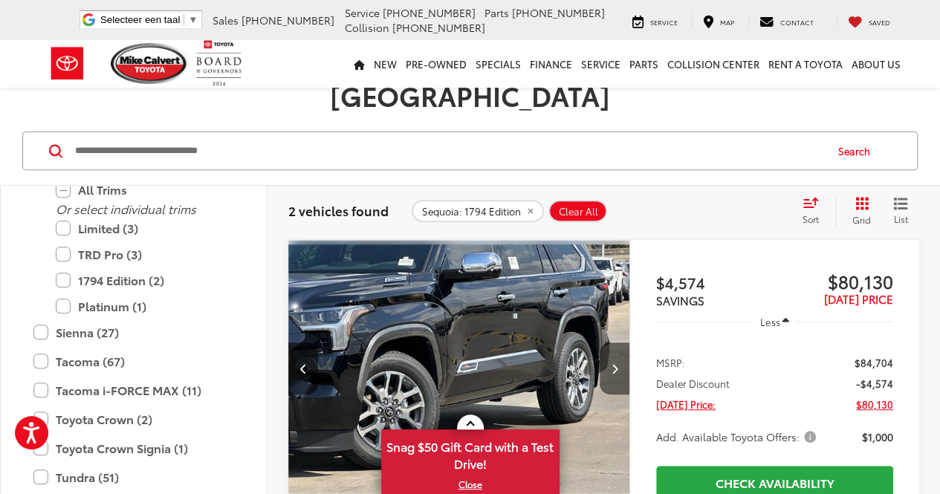
click at [613, 363] on icon "Next image" at bounding box center [614, 368] width 7 height 10
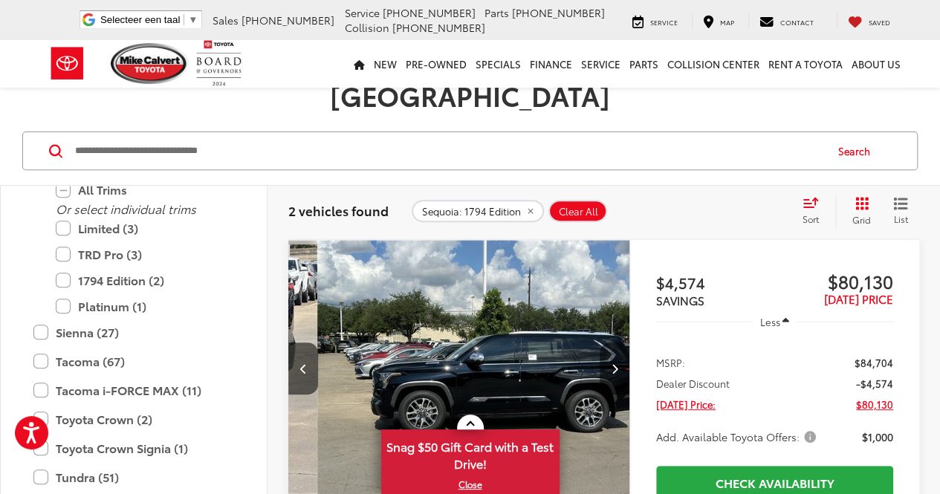
scroll to position [0, 1030]
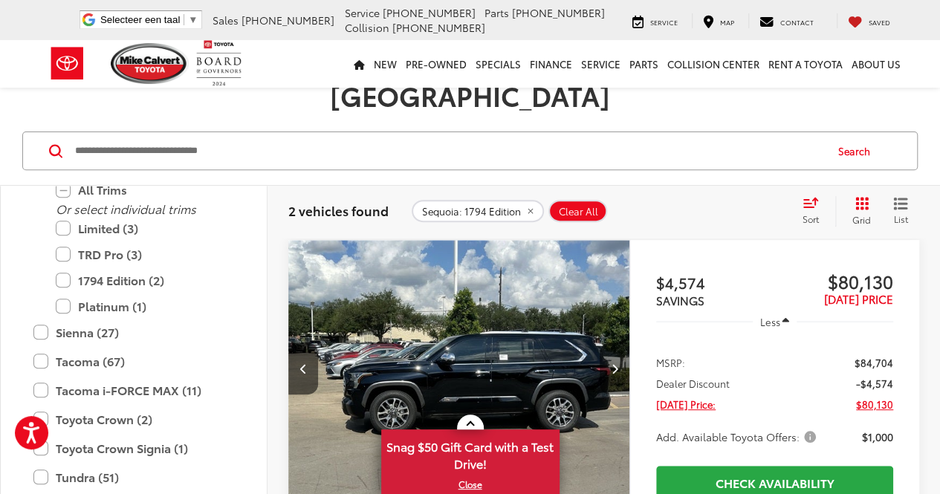
click at [613, 363] on icon "Next image" at bounding box center [614, 368] width 7 height 10
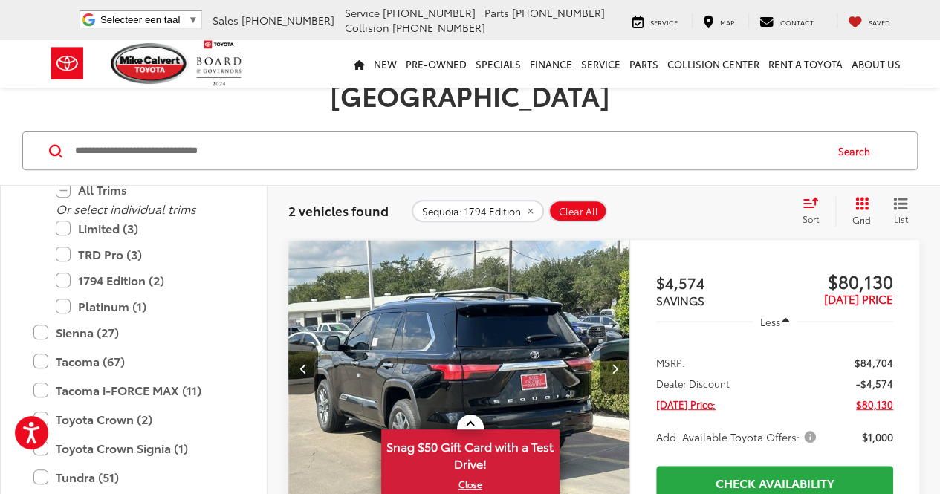
click at [613, 363] on icon "Next image" at bounding box center [614, 368] width 7 height 10
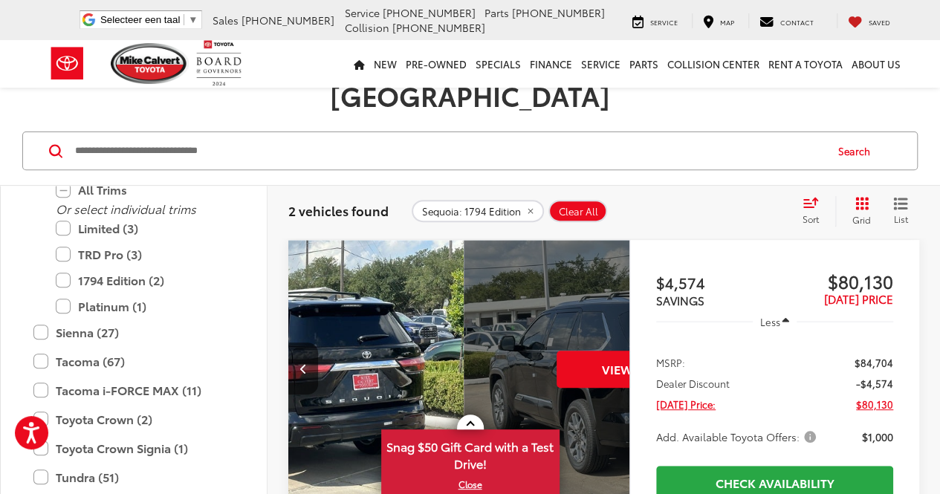
scroll to position [0, 1716]
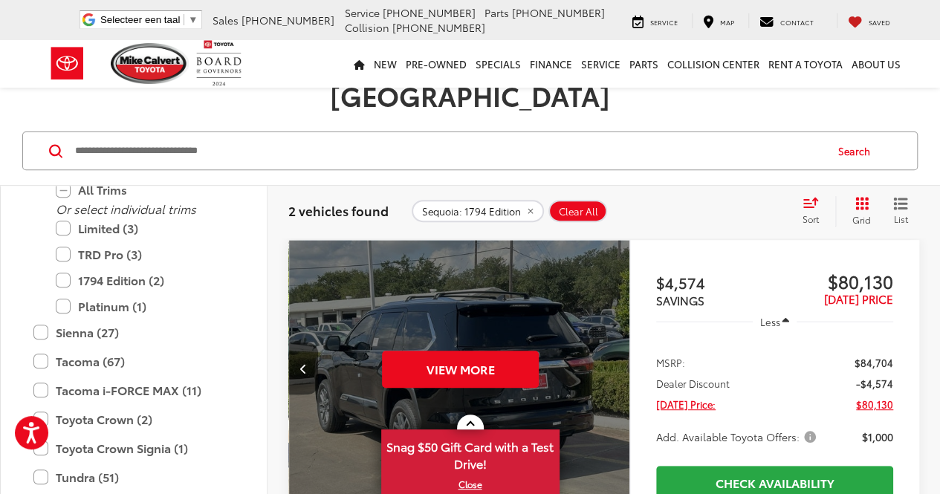
click at [294, 343] on button "Previous image" at bounding box center [303, 369] width 30 height 52
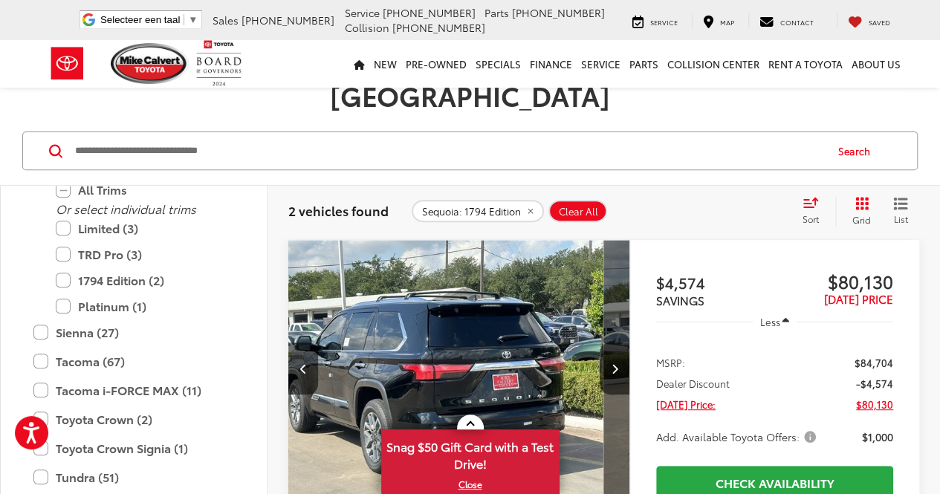
scroll to position [0, 1373]
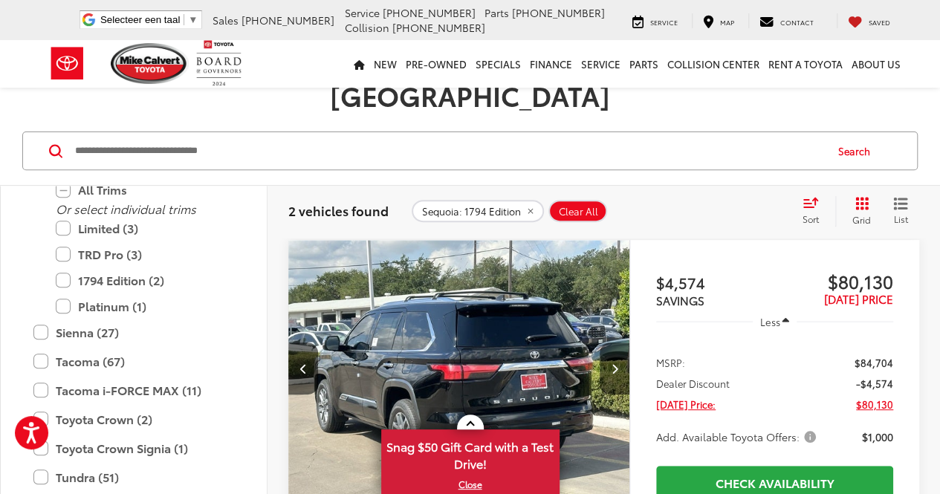
click at [616, 363] on icon "Next image" at bounding box center [614, 368] width 7 height 10
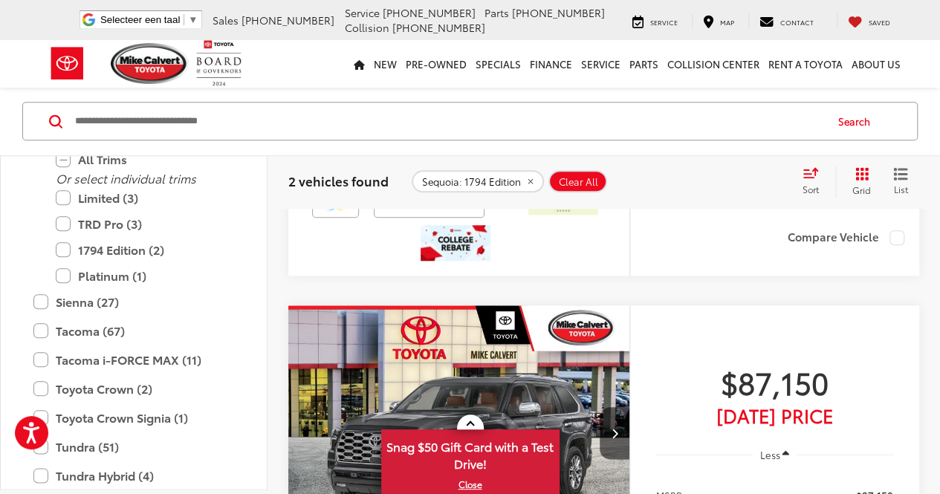
scroll to position [711, 0]
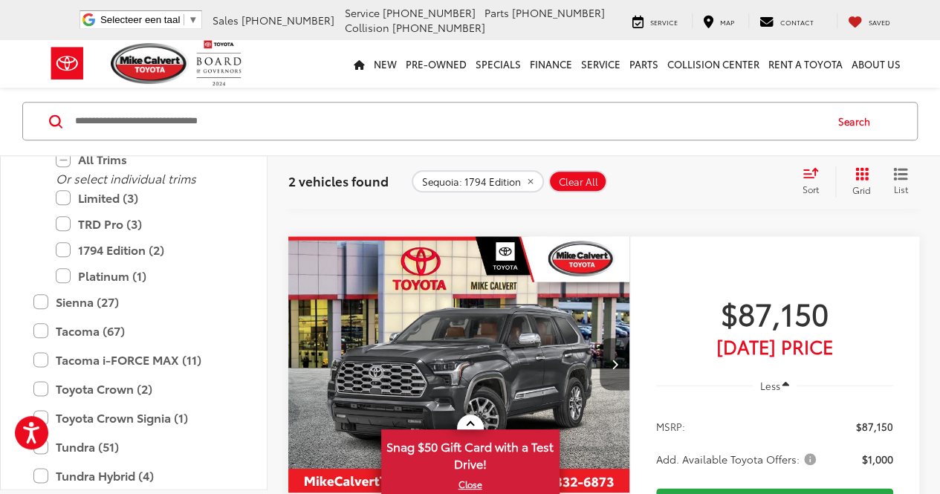
click at [610, 342] on button "Next image" at bounding box center [615, 364] width 30 height 52
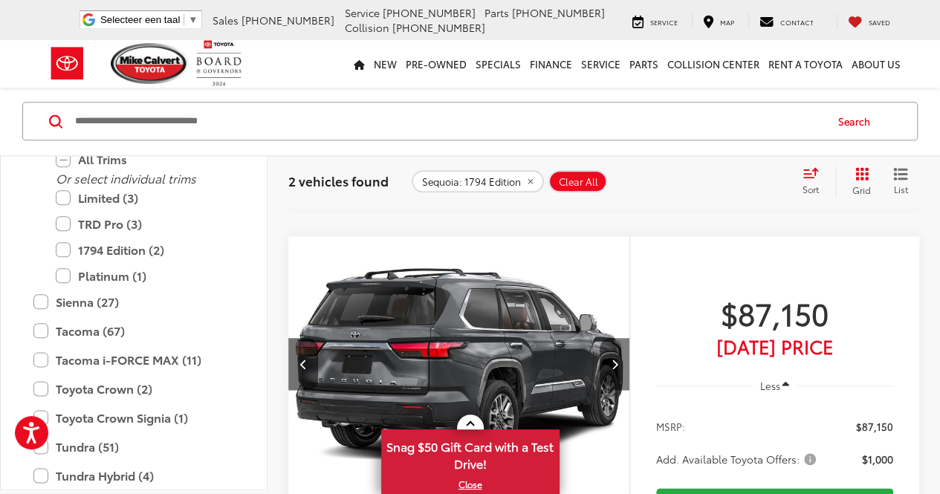
click at [609, 341] on button "Next image" at bounding box center [615, 364] width 30 height 52
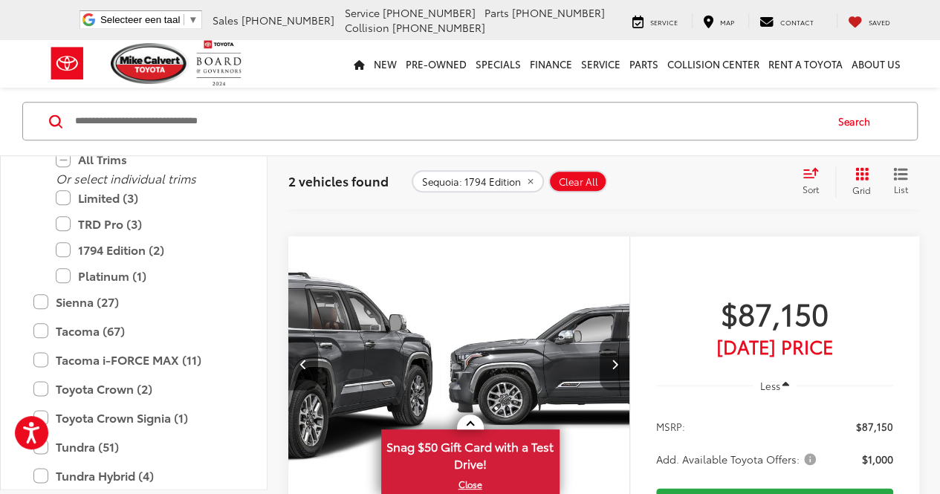
scroll to position [0, 686]
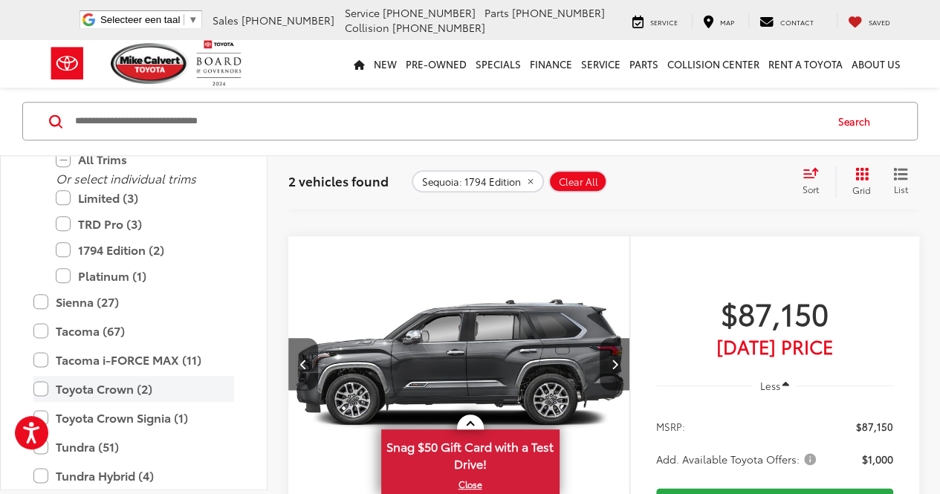
drag, startPoint x: 63, startPoint y: 249, endPoint x: 61, endPoint y: 256, distance: 7.8
click at [62, 249] on label "1794 Edition (2)" at bounding box center [145, 251] width 178 height 26
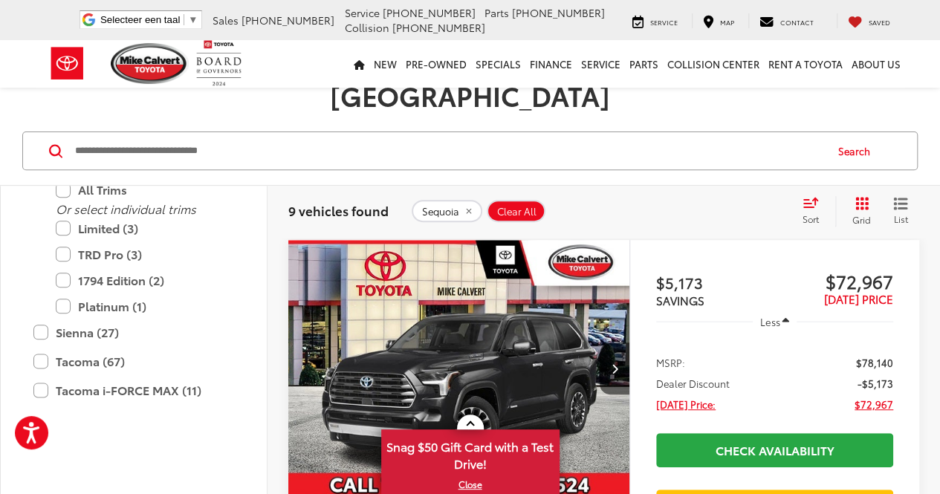
scroll to position [743, 0]
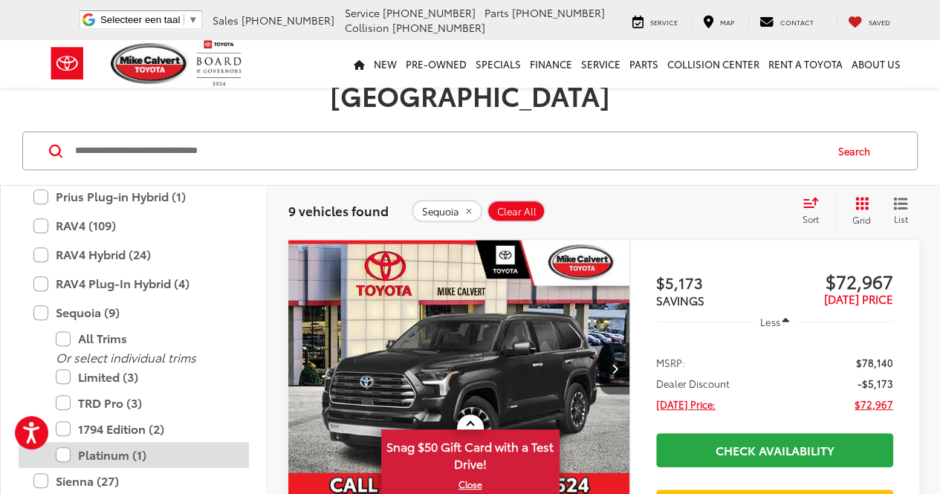
click at [60, 442] on label "Platinum (1)" at bounding box center [145, 455] width 178 height 26
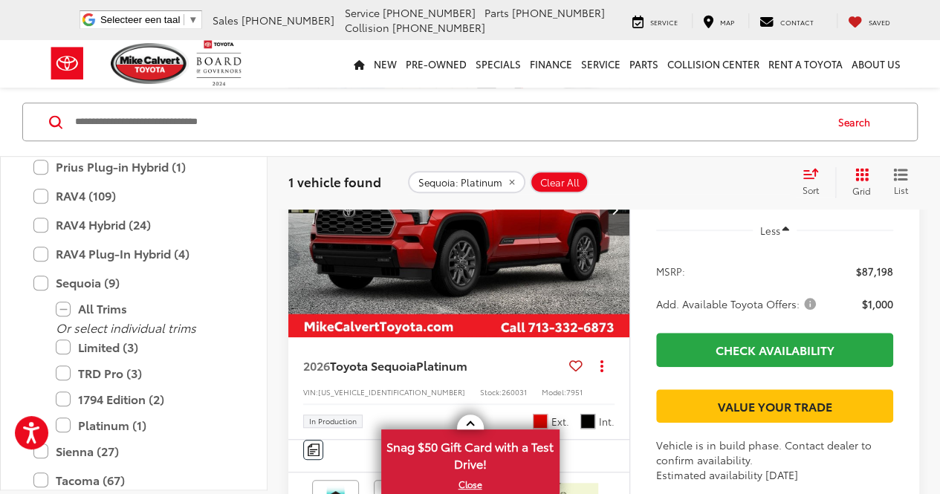
scroll to position [265, 0]
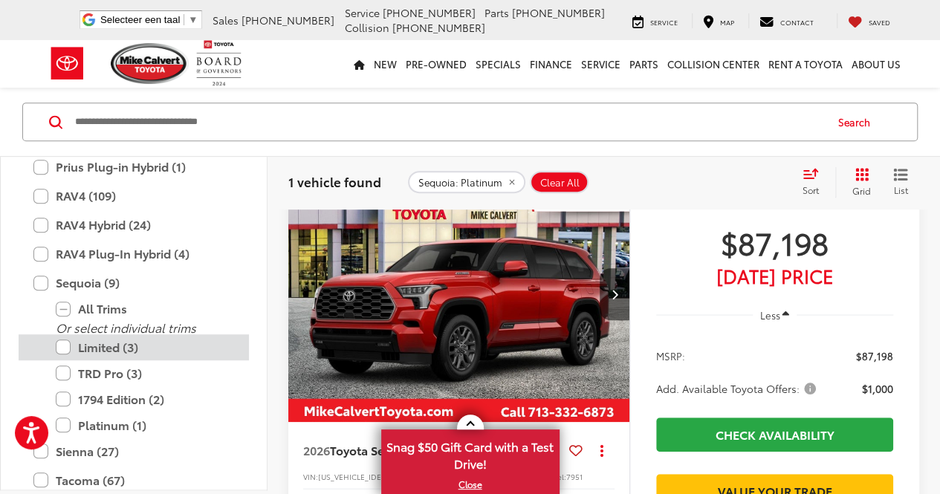
click at [62, 345] on label "Limited (3)" at bounding box center [145, 347] width 178 height 26
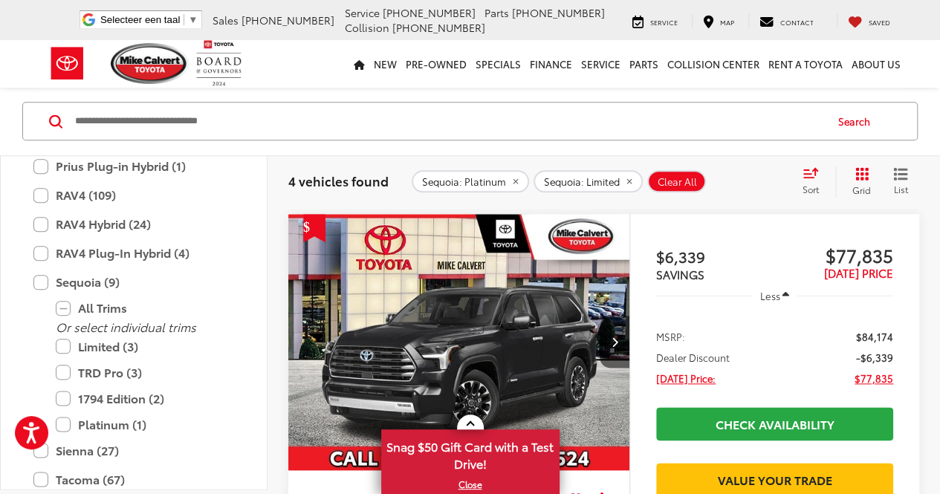
scroll to position [785, 0]
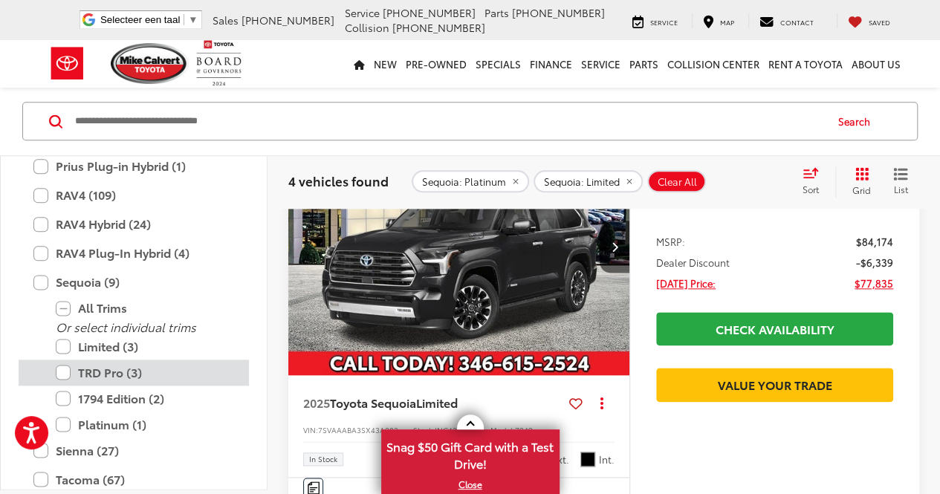
click at [61, 376] on label "TRD Pro (3)" at bounding box center [145, 374] width 178 height 26
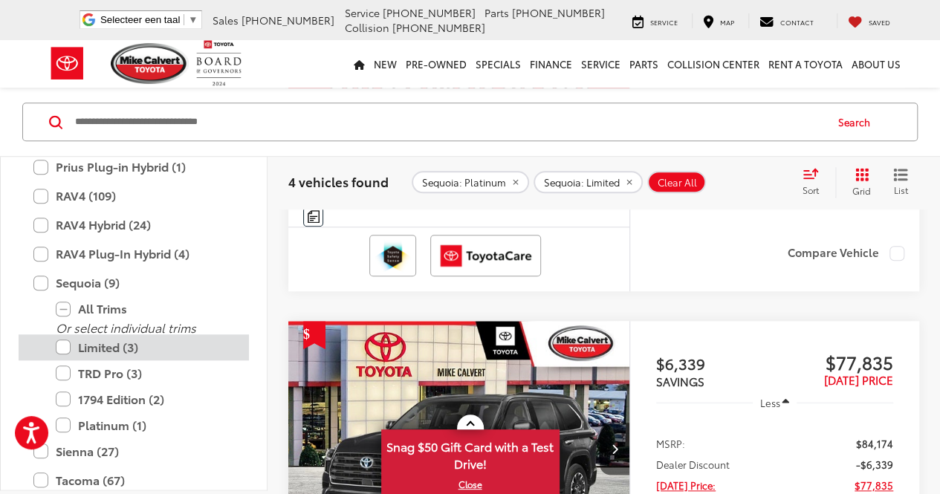
click at [63, 346] on label "Limited (3)" at bounding box center [145, 347] width 178 height 26
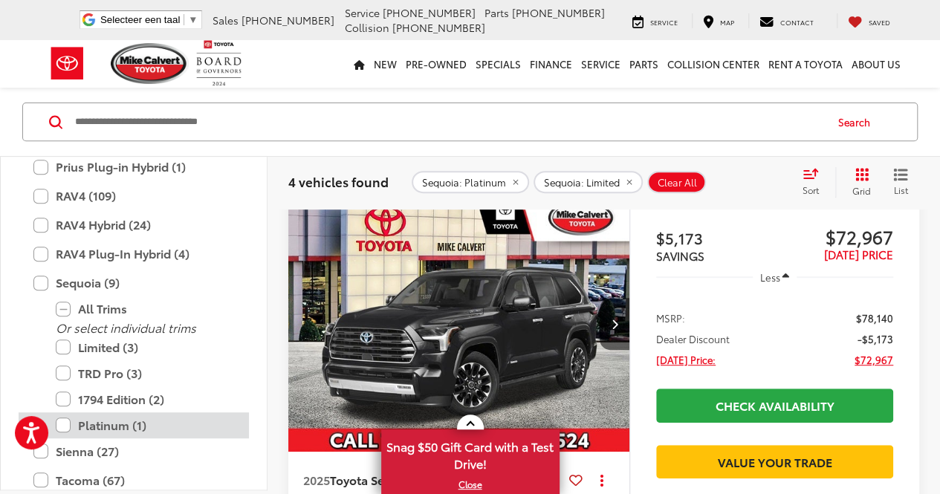
scroll to position [190, 0]
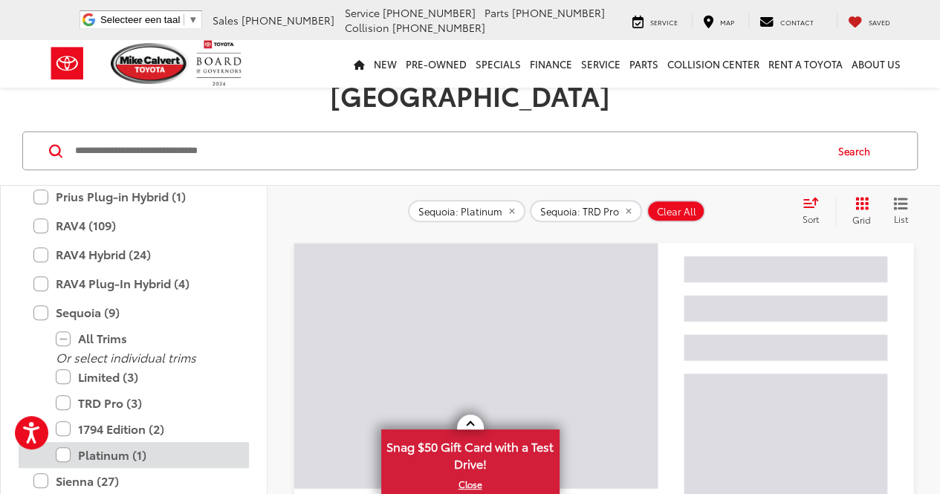
click at [59, 442] on label "Platinum (1)" at bounding box center [145, 455] width 178 height 26
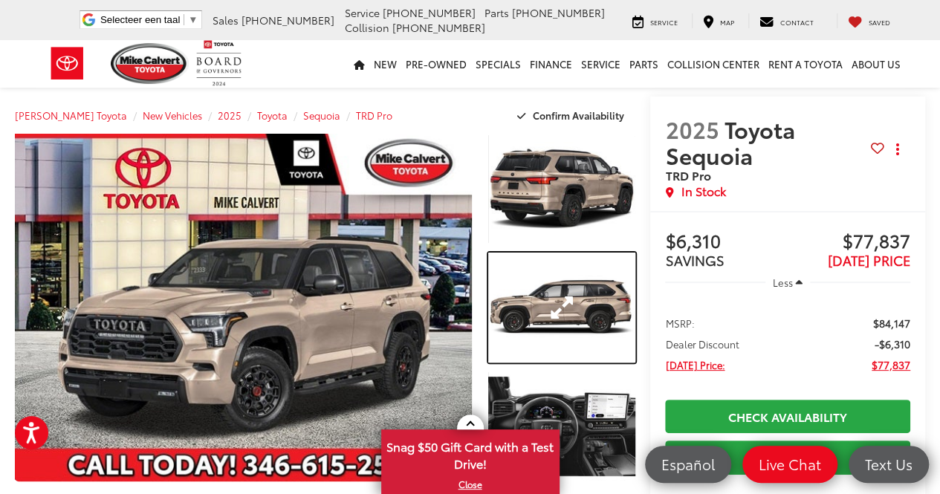
click at [519, 274] on link "Expand Photo 2" at bounding box center [561, 308] width 147 height 111
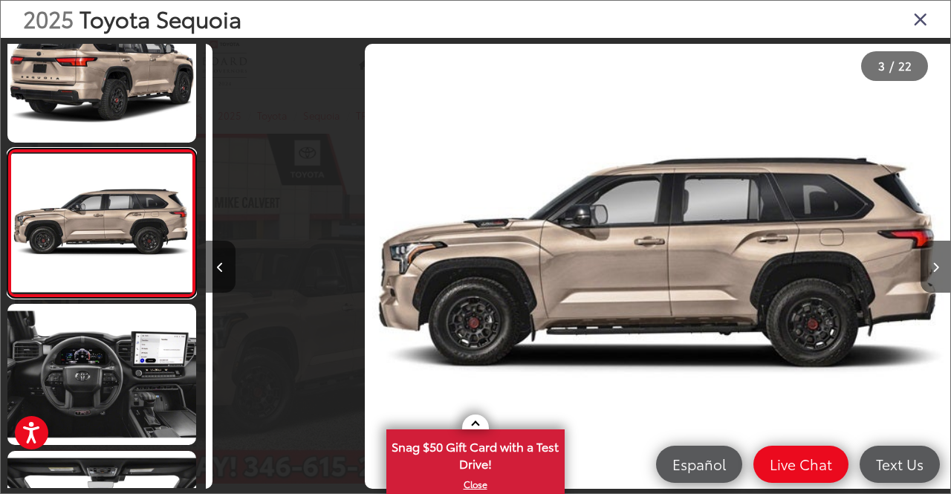
scroll to position [0, 1491]
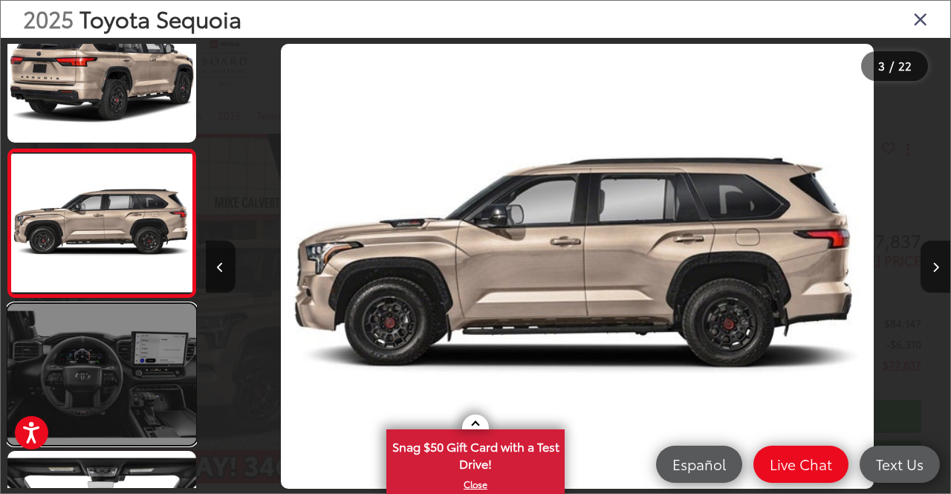
click at [129, 378] on link at bounding box center [101, 374] width 189 height 141
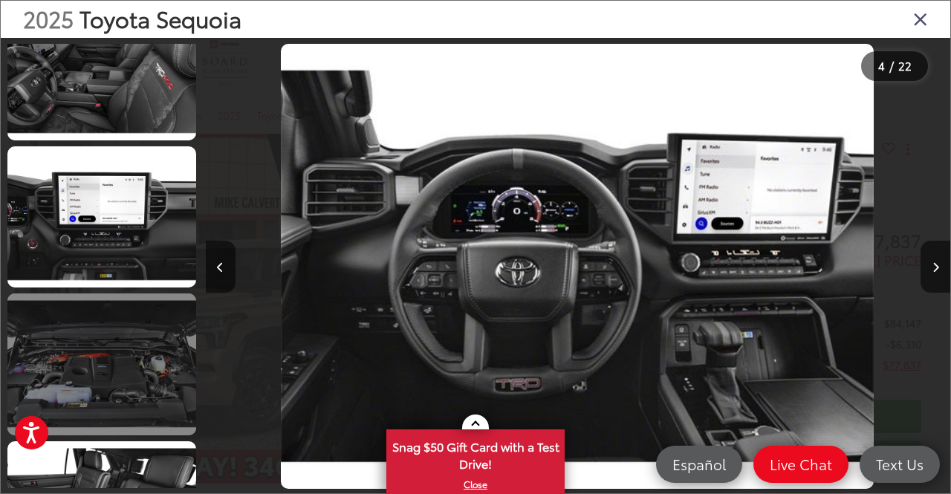
scroll to position [932, 0]
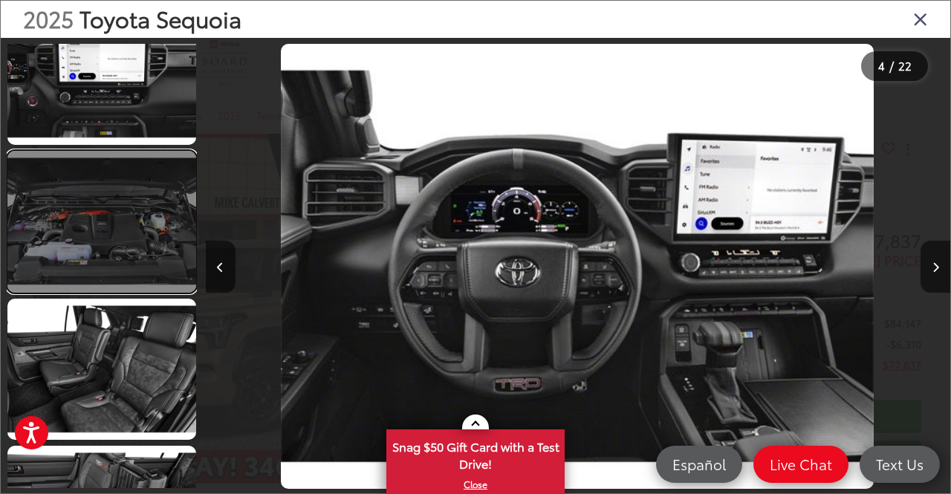
click at [111, 221] on link at bounding box center [101, 221] width 189 height 141
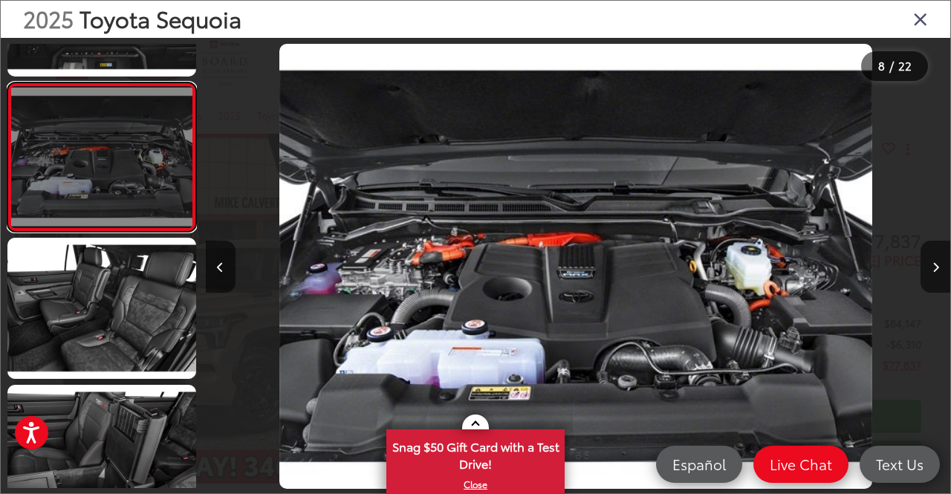
scroll to position [1076, 0]
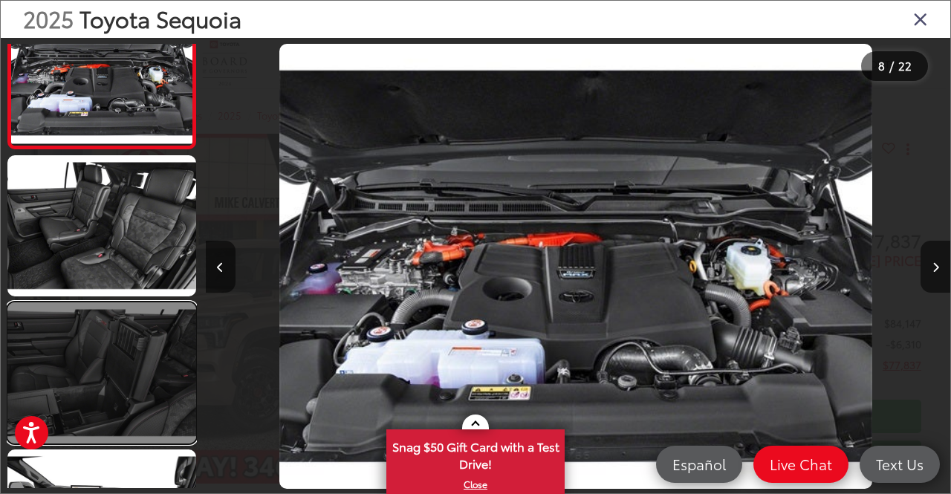
click at [131, 357] on link at bounding box center [101, 373] width 189 height 141
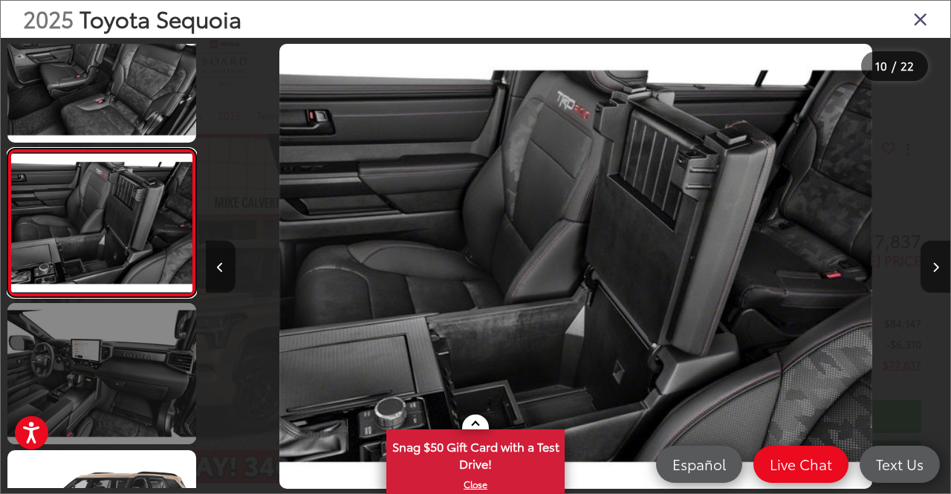
scroll to position [0, 6709]
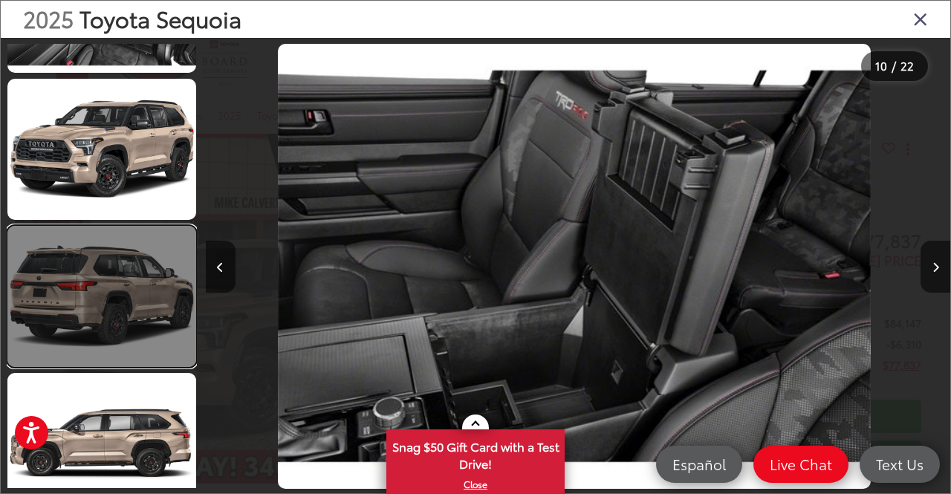
click at [111, 298] on link at bounding box center [101, 296] width 189 height 141
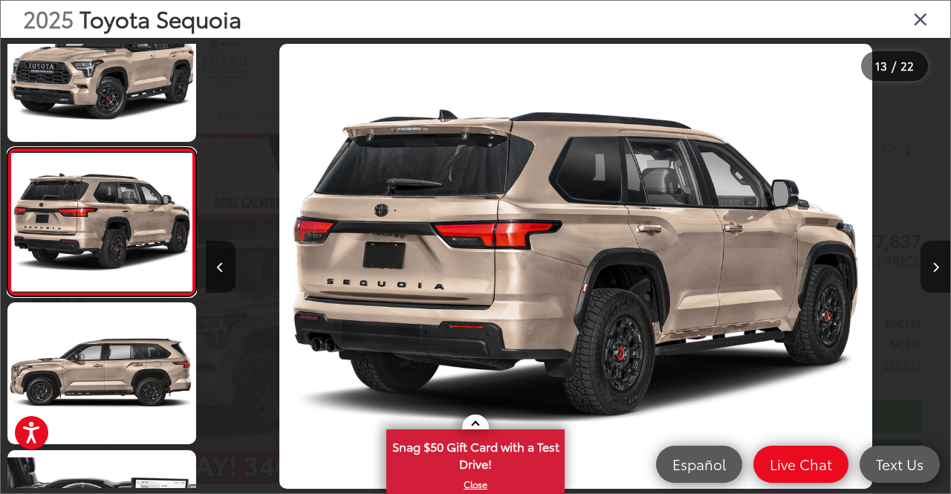
scroll to position [0, 8946]
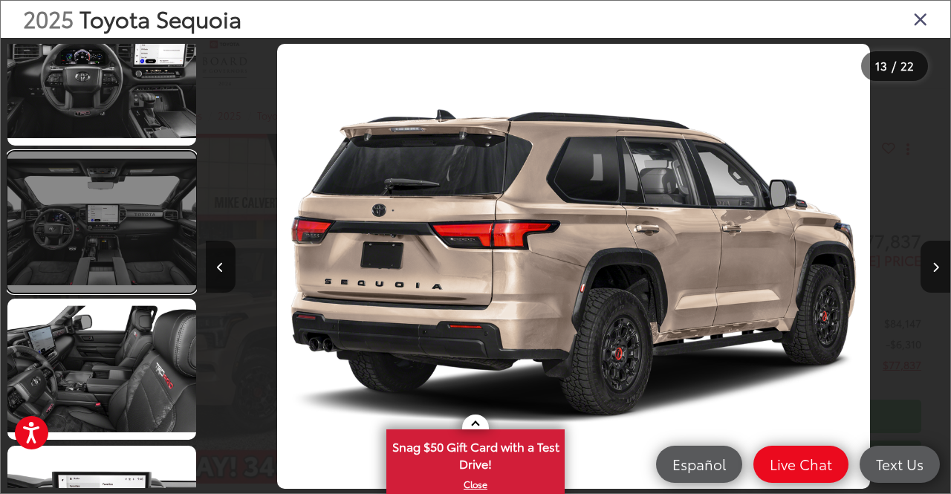
click at [117, 239] on link at bounding box center [101, 222] width 189 height 141
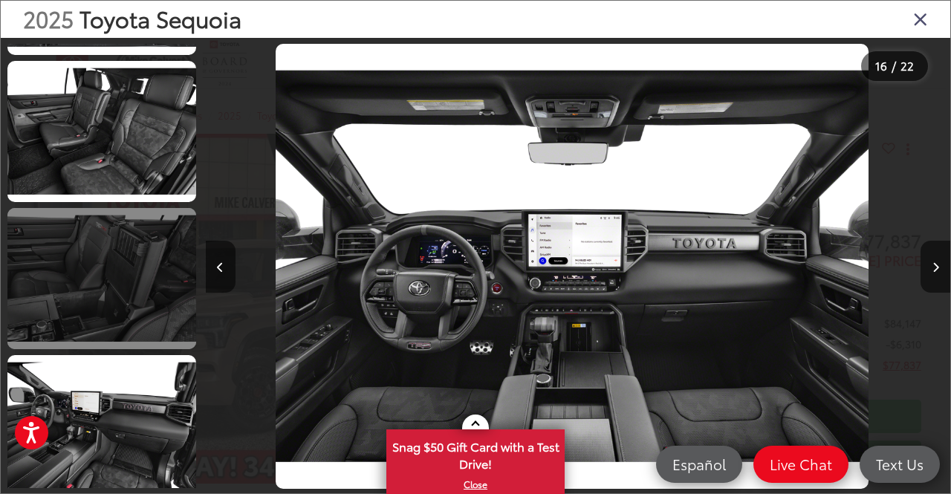
scroll to position [2799, 0]
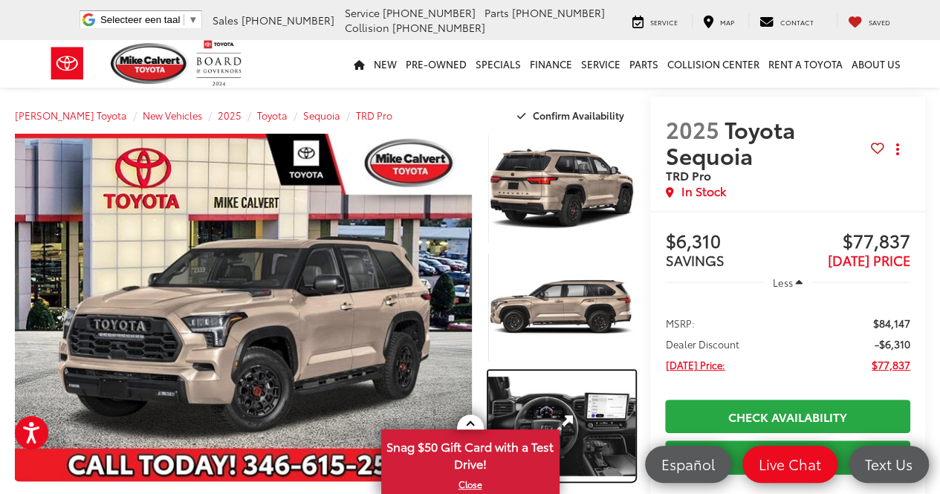
click at [578, 400] on link "Expand Photo 3" at bounding box center [561, 426] width 147 height 111
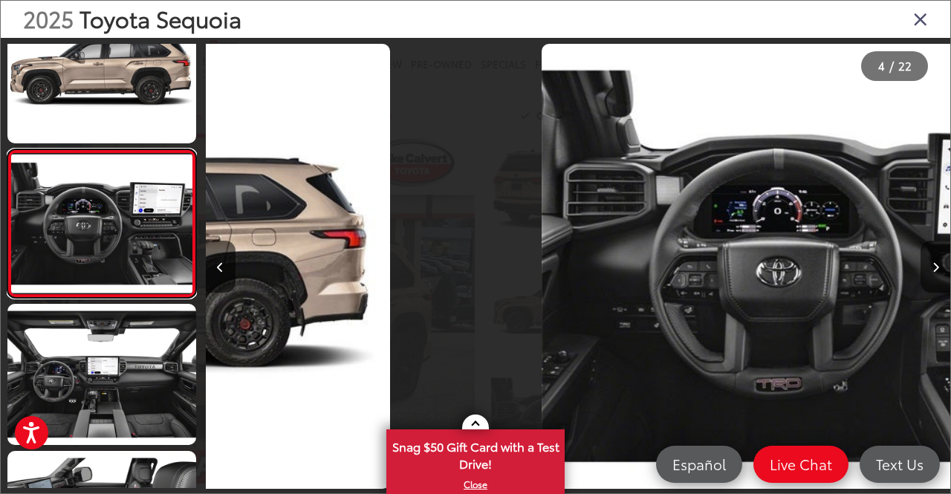
scroll to position [0, 2236]
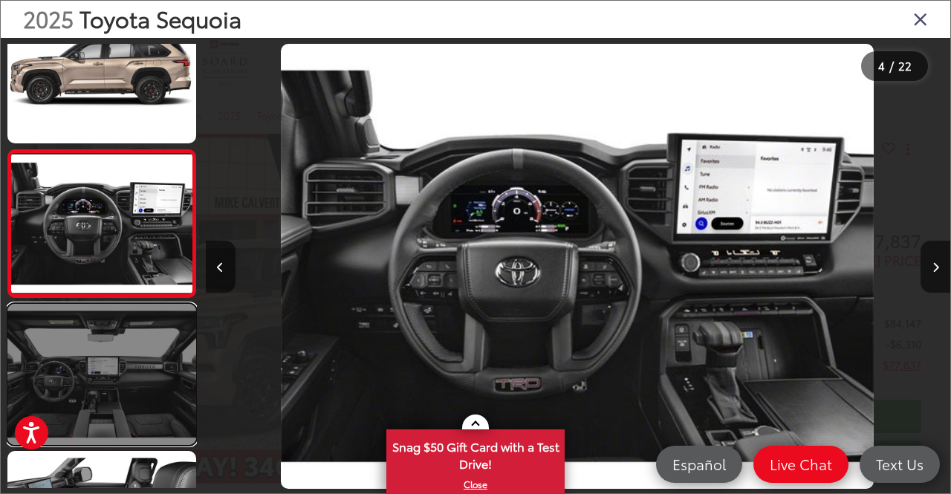
click at [91, 377] on link at bounding box center [101, 374] width 189 height 141
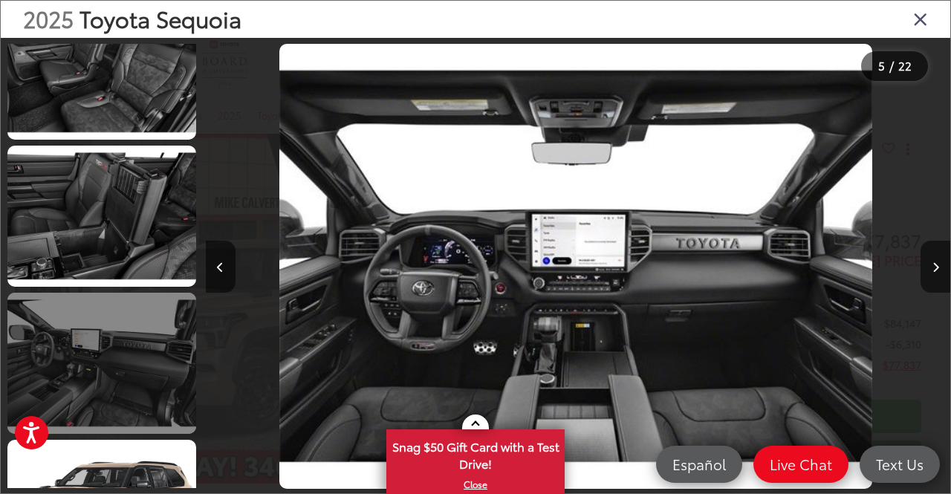
scroll to position [1302, 0]
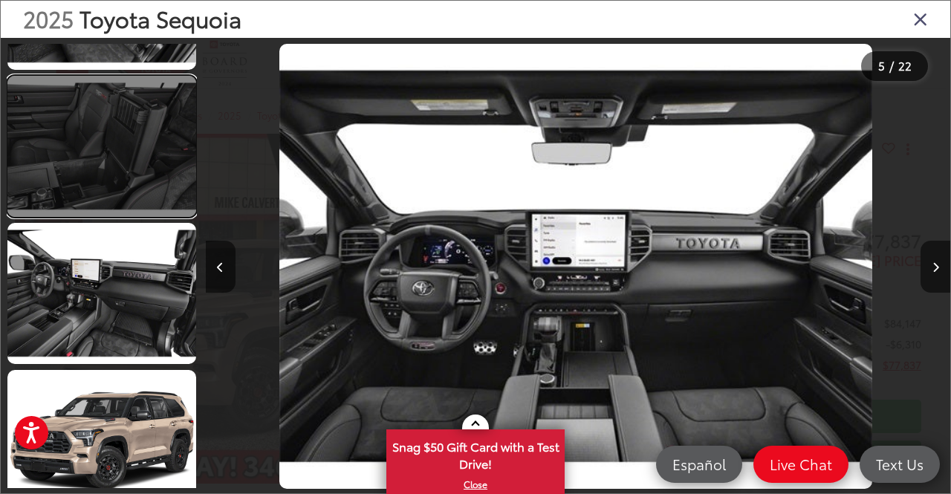
click at [59, 172] on link at bounding box center [101, 146] width 189 height 141
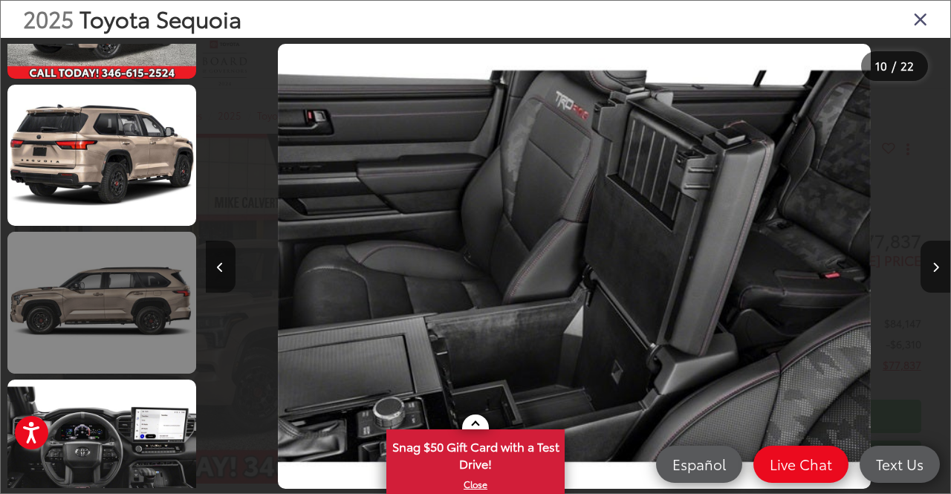
scroll to position [0, 0]
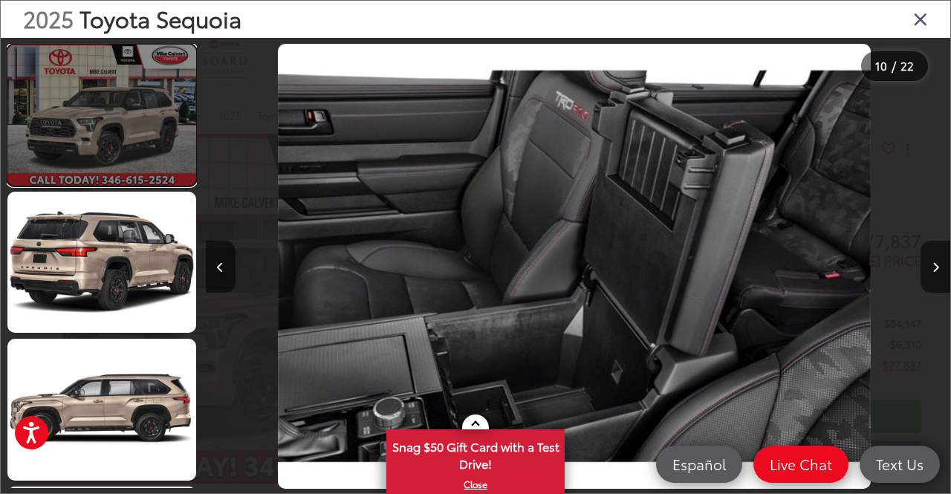
click at [83, 138] on link at bounding box center [101, 115] width 189 height 141
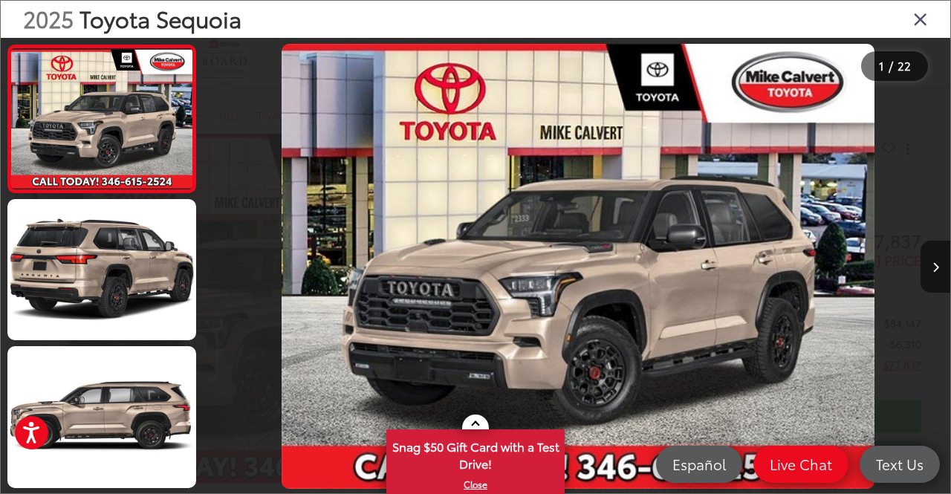
click at [920, 19] on icon "Close gallery" at bounding box center [921, 18] width 15 height 19
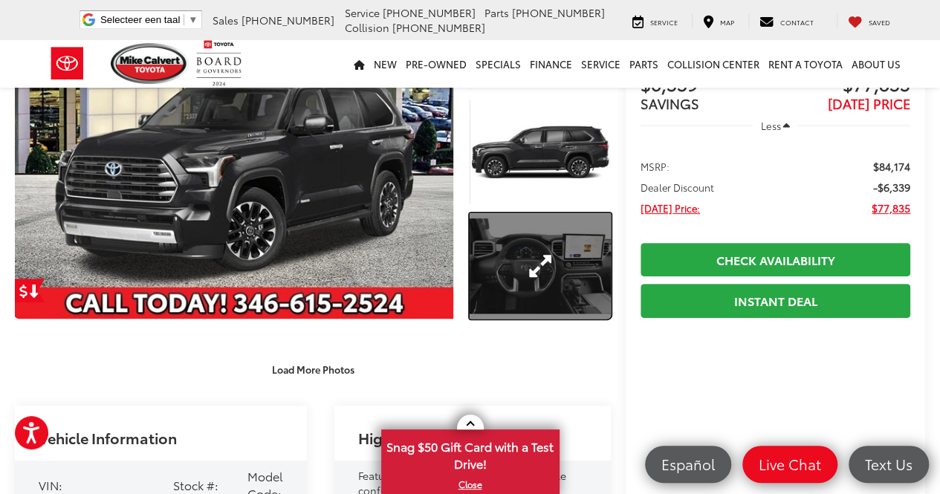
click at [552, 293] on link "Expand Photo 3" at bounding box center [540, 266] width 141 height 106
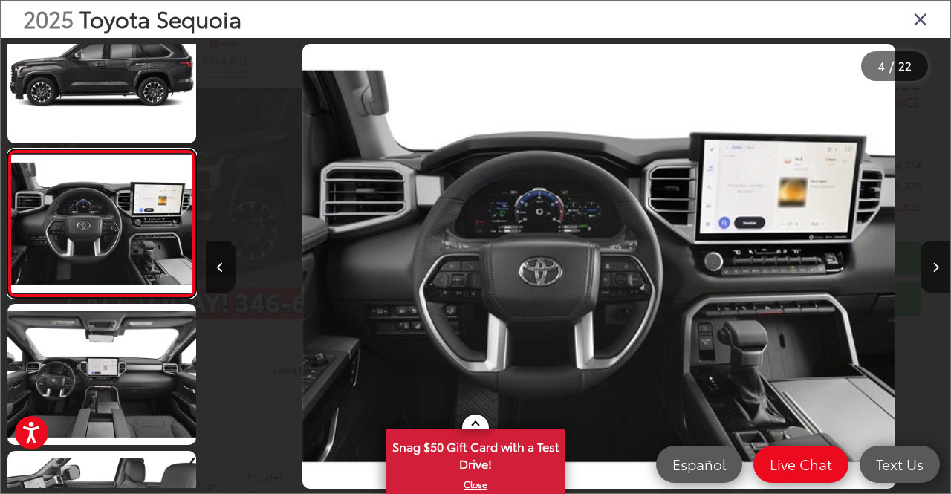
scroll to position [0, 2236]
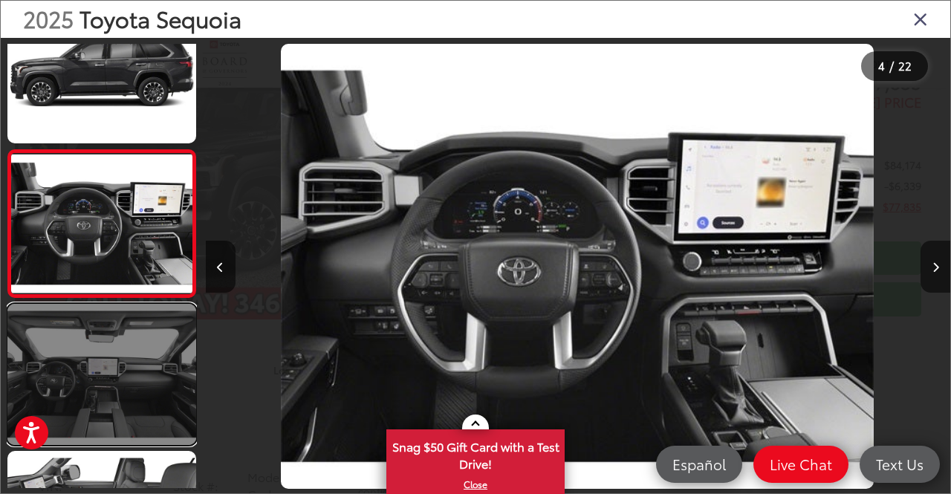
click at [77, 387] on link at bounding box center [101, 374] width 189 height 141
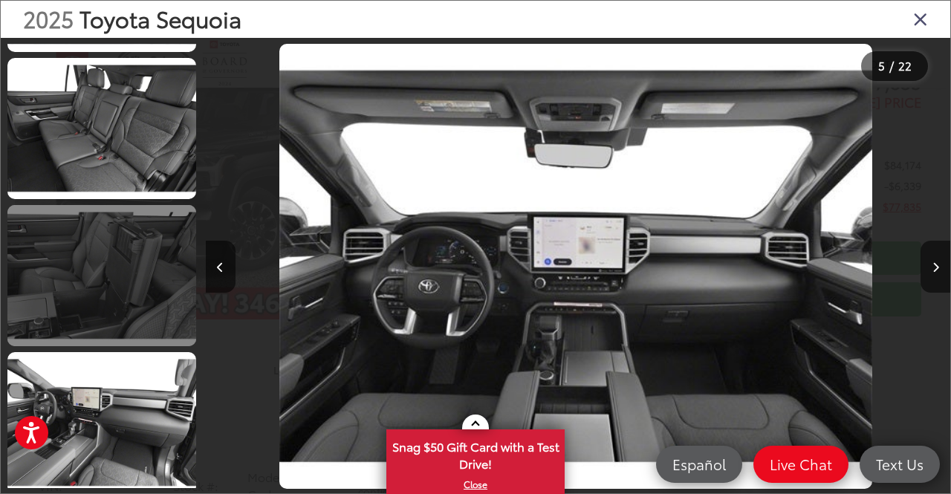
scroll to position [1377, 0]
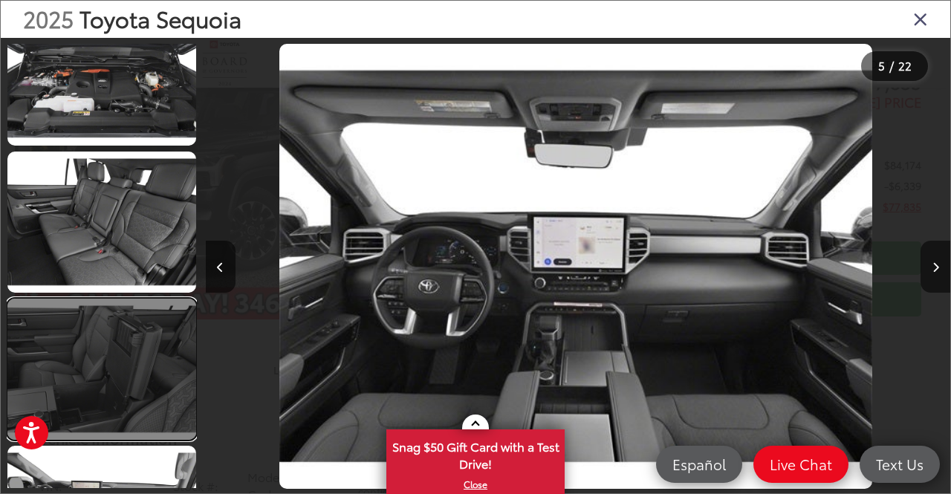
click at [116, 375] on link at bounding box center [101, 369] width 189 height 141
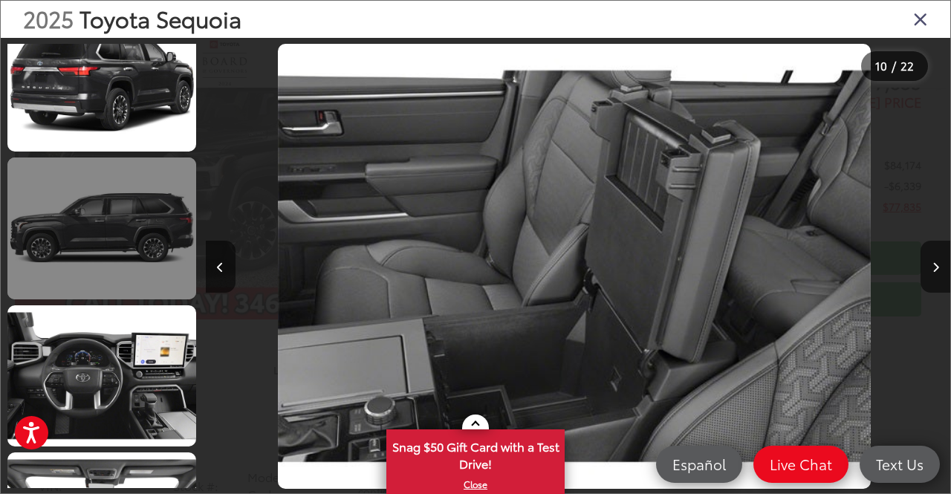
scroll to position [0, 0]
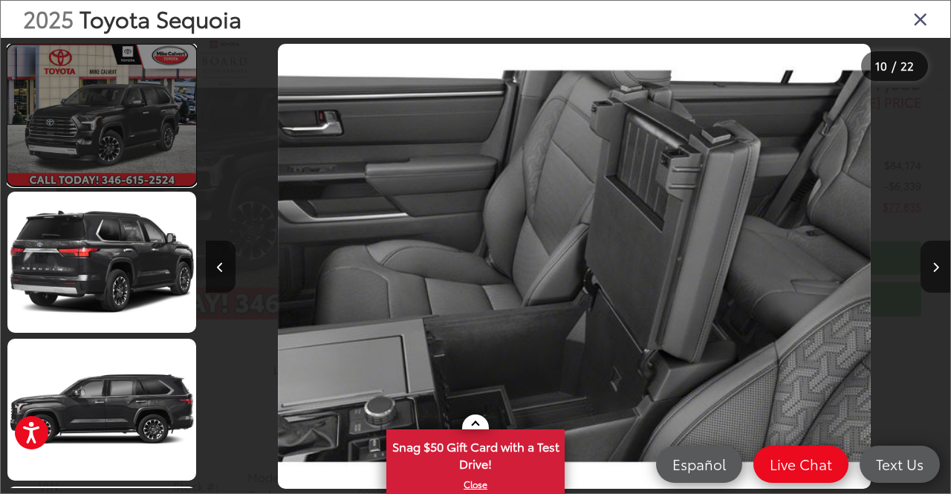
click at [111, 111] on link at bounding box center [101, 115] width 189 height 141
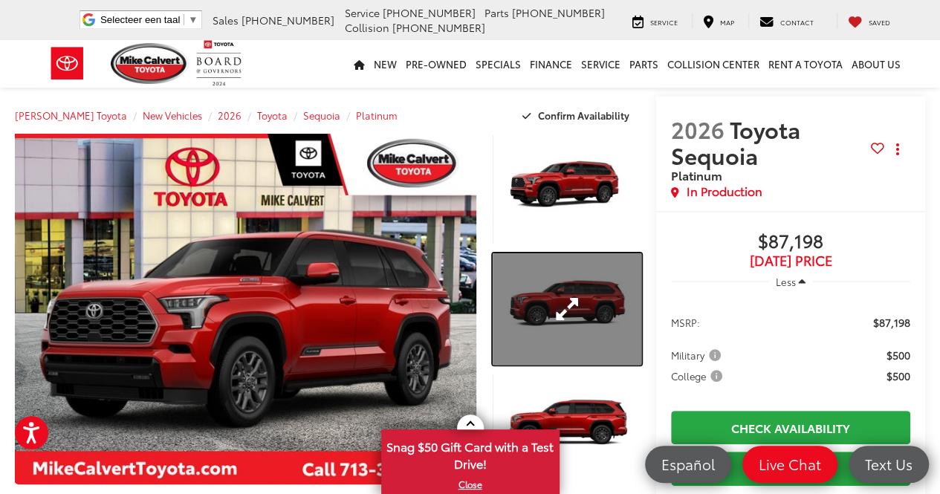
click at [565, 312] on link "Expand Photo 2" at bounding box center [567, 308] width 149 height 111
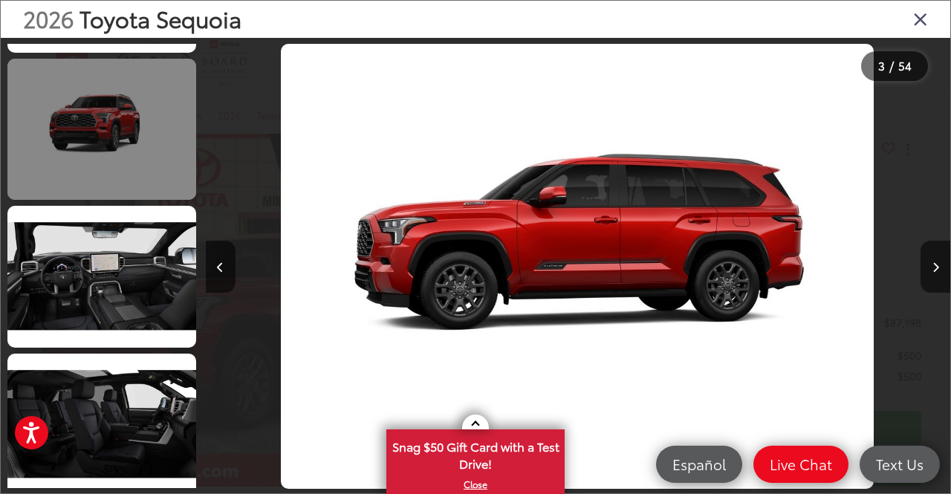
scroll to position [2346, 0]
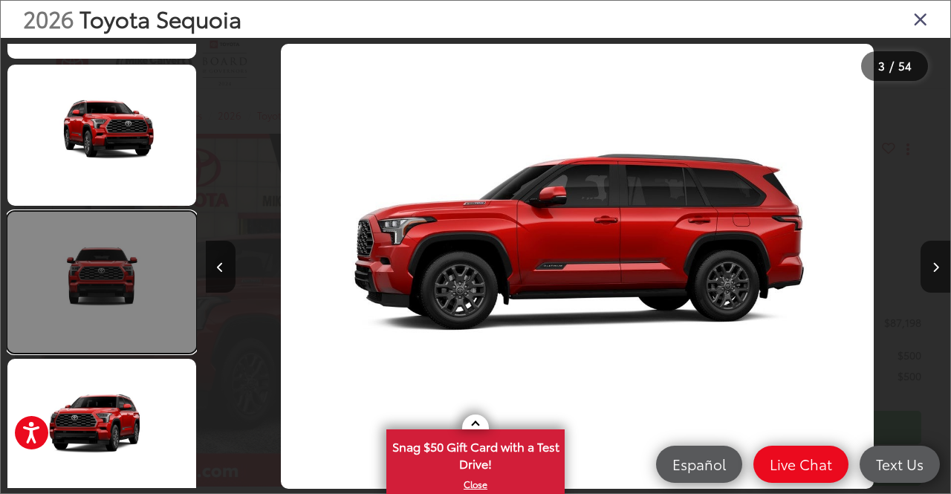
click at [114, 301] on link at bounding box center [101, 282] width 189 height 141
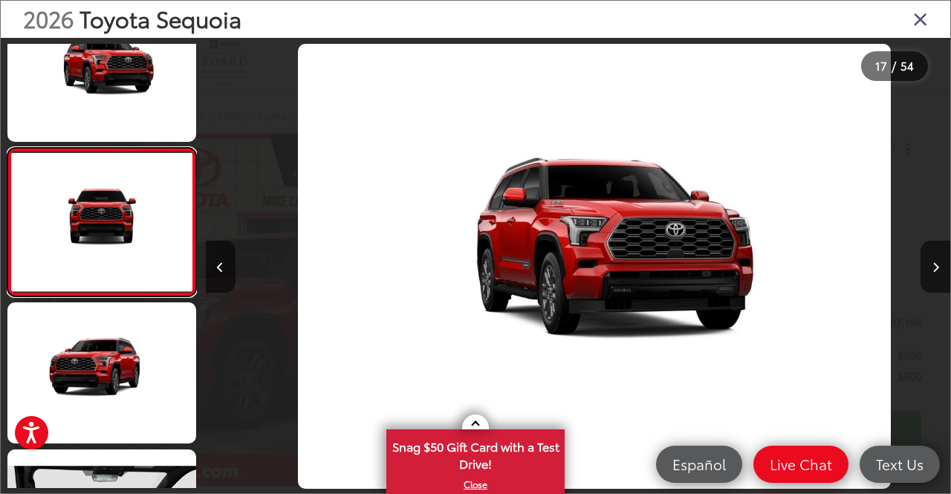
scroll to position [0, 11928]
